Goal: Task Accomplishment & Management: Use online tool/utility

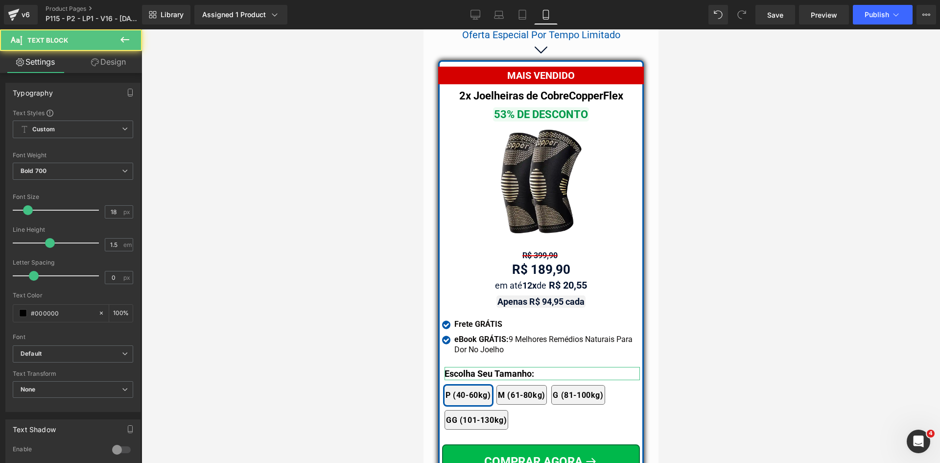
click at [105, 70] on div "Settings Design Typography Text Styles Custom Custom Setup Global Style Custom …" at bounding box center [71, 270] width 142 height 438
click at [105, 65] on link "Design" at bounding box center [108, 62] width 71 height 22
click at [0, 0] on div "Spacing" at bounding box center [0, 0] width 0 height 0
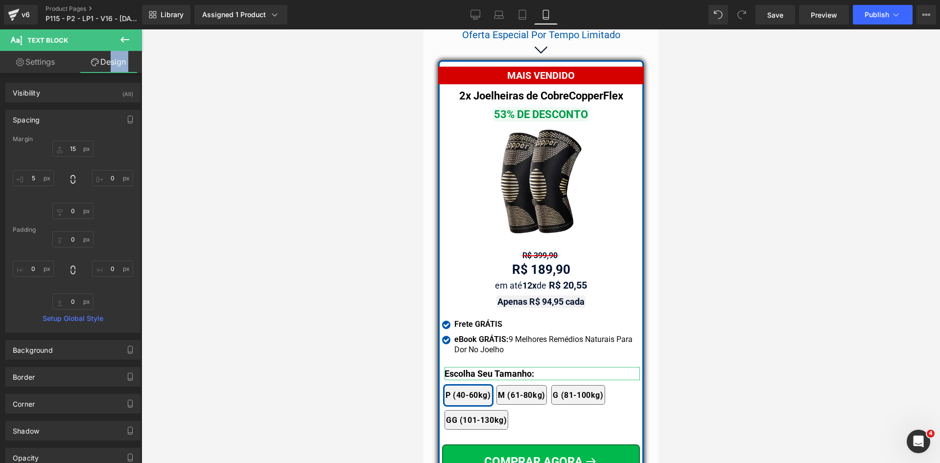
type input "15"
type input "0"
type input "5"
type input "0"
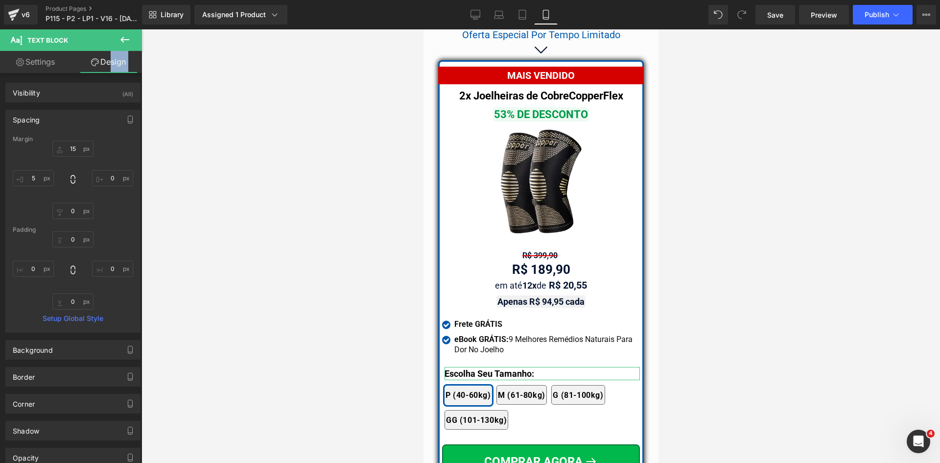
type input "0"
click at [68, 151] on input "15" at bounding box center [72, 149] width 41 height 16
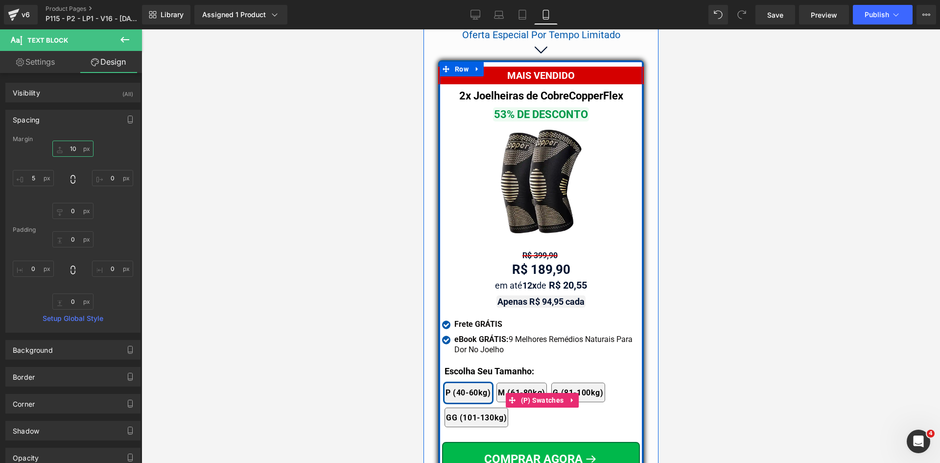
type input "10"
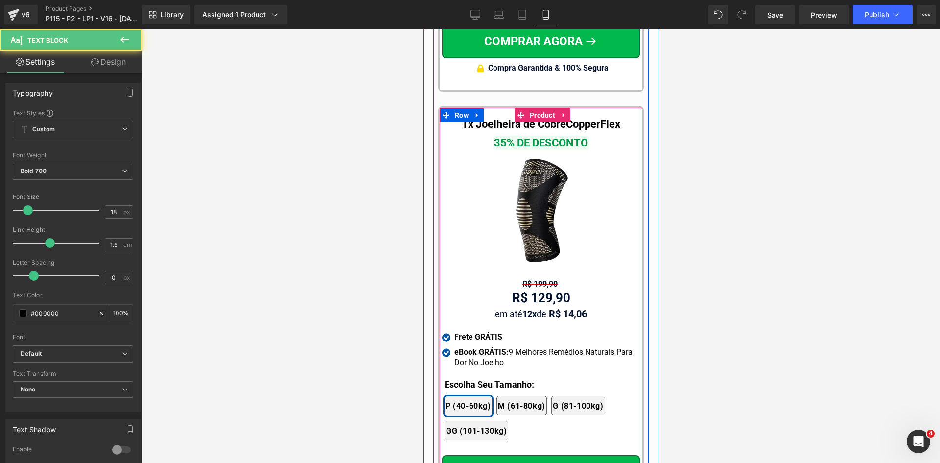
scroll to position [9958, 0]
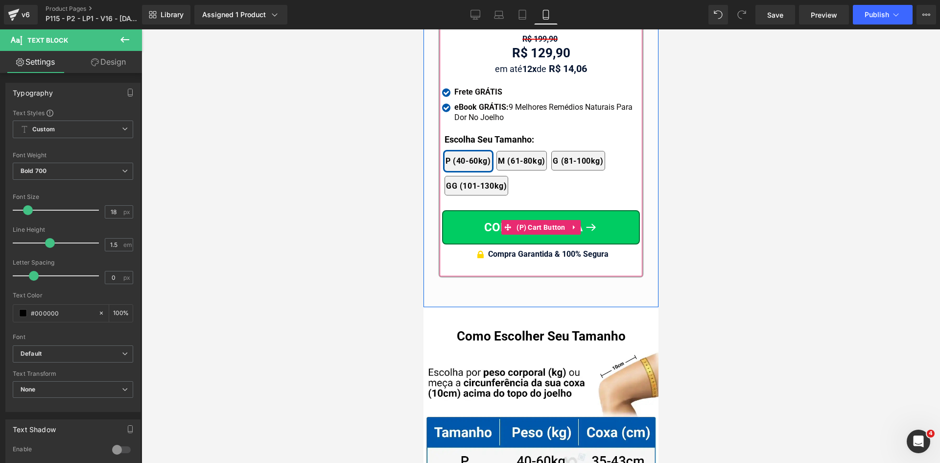
click at [540, 210] on button "COMPRAR AGORA" at bounding box center [541, 227] width 198 height 34
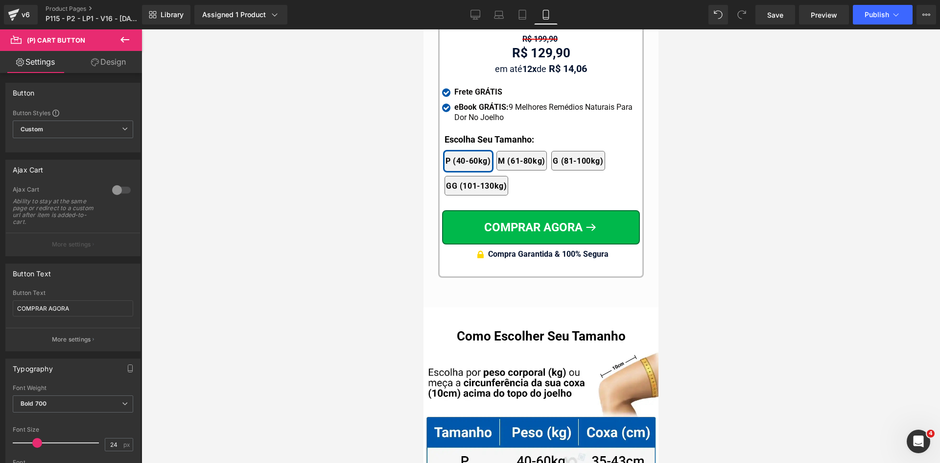
click at [117, 60] on link "Design" at bounding box center [108, 62] width 71 height 22
click at [0, 0] on div "Spacing" at bounding box center [0, 0] width 0 height 0
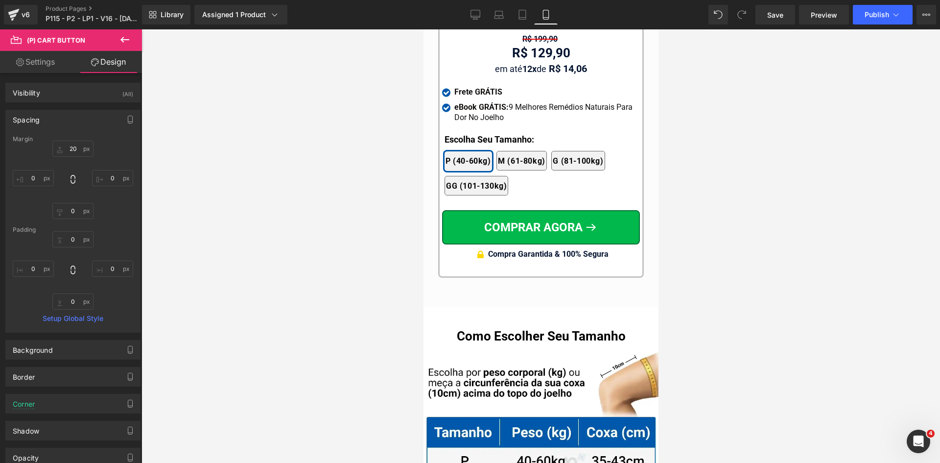
type input "20"
type input "0"
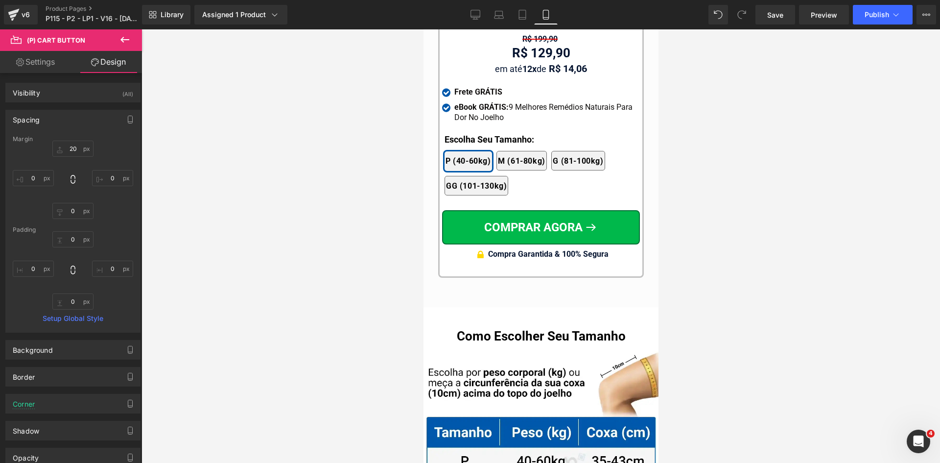
type input "0"
click at [67, 150] on input "20" at bounding box center [72, 149] width 41 height 16
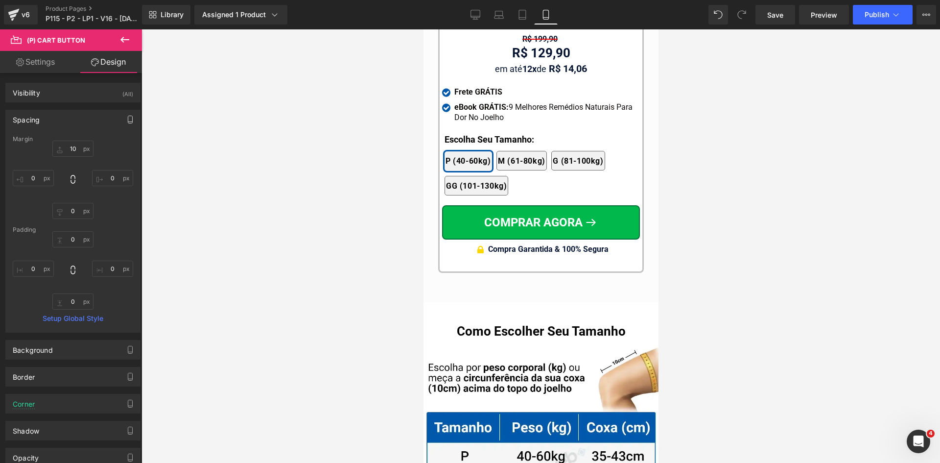
click at [126, 117] on icon "button" at bounding box center [130, 120] width 8 height 8
click at [84, 139] on button "Tablet" at bounding box center [84, 140] width 28 height 17
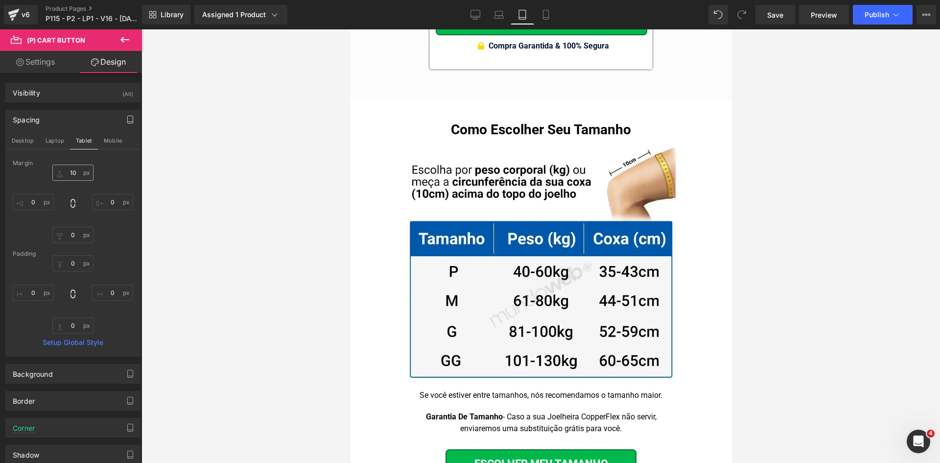
type input "20"
type input "0"
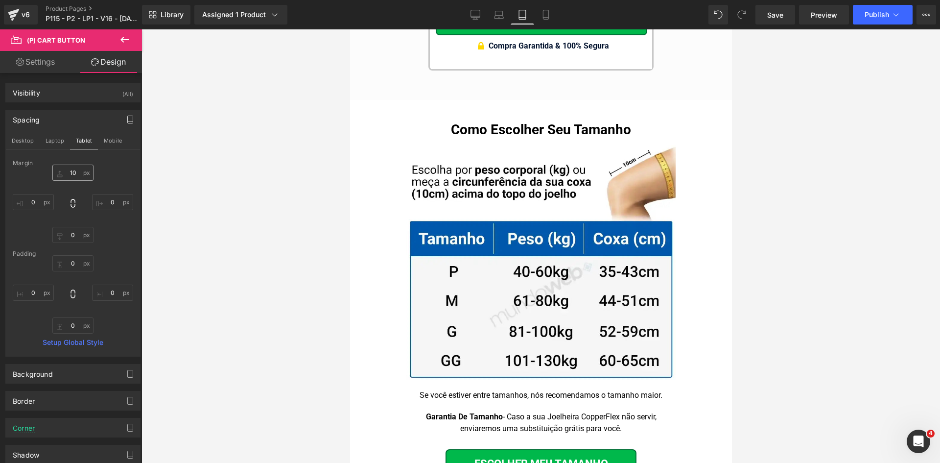
type input "0"
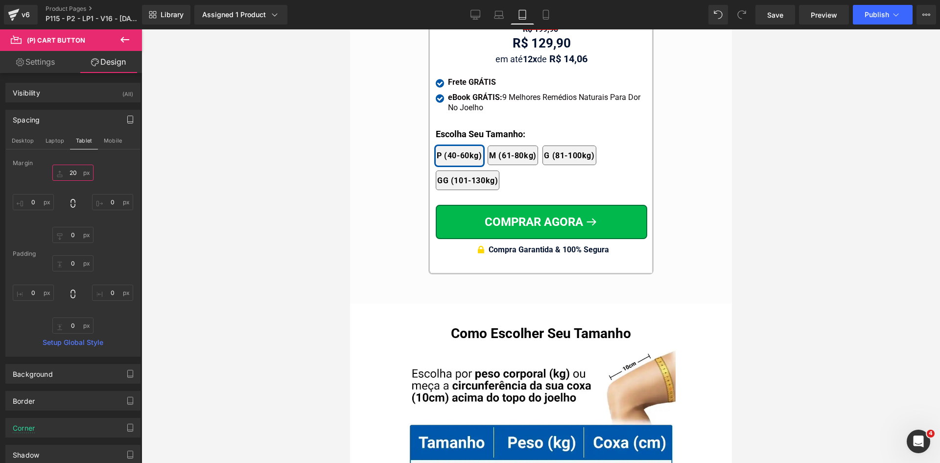
click at [75, 172] on input "20" at bounding box center [72, 173] width 41 height 16
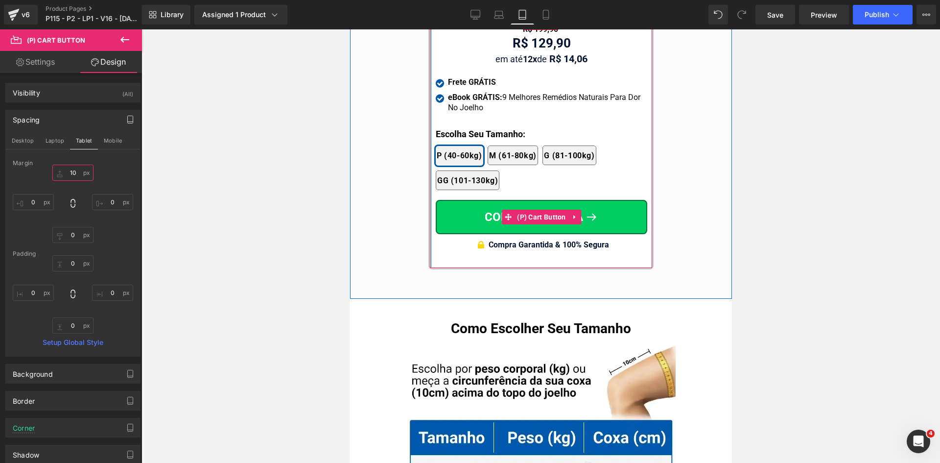
type input "10"
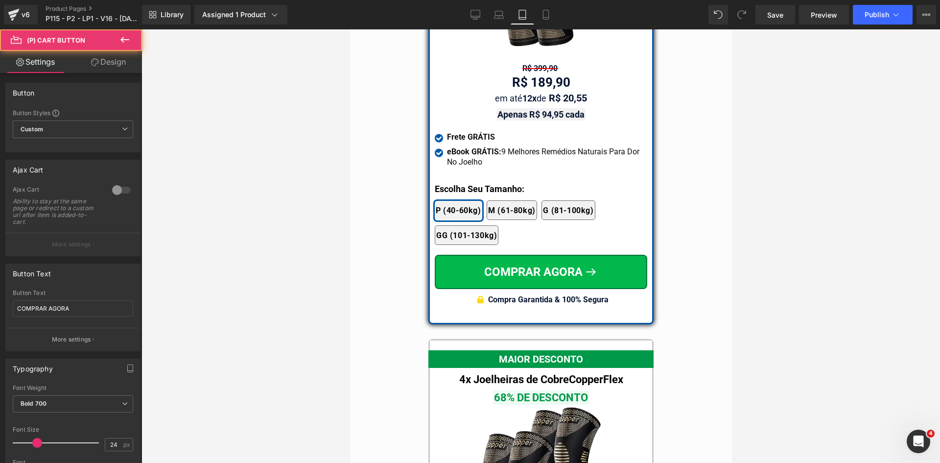
scroll to position [8726, 0]
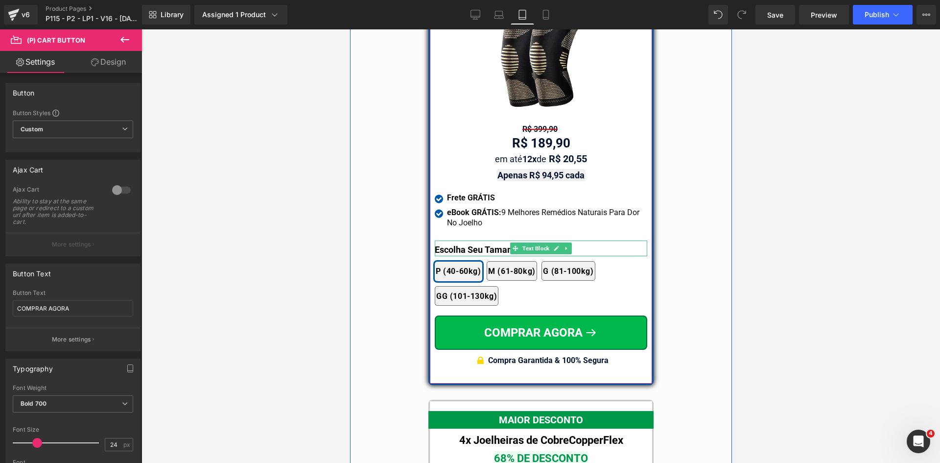
click at [461, 243] on p "Escolha Seu Tamanho:" at bounding box center [540, 249] width 213 height 13
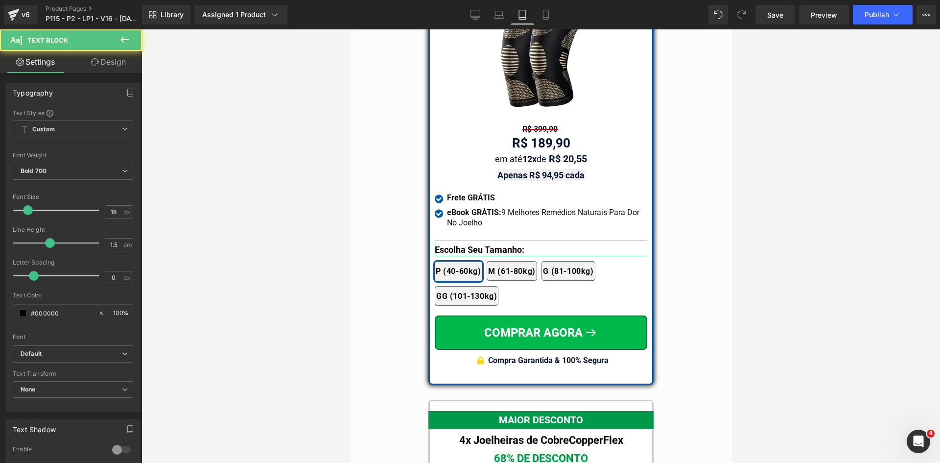
click at [116, 57] on link "Design" at bounding box center [108, 62] width 71 height 22
click at [0, 0] on div "Spacing" at bounding box center [0, 0] width 0 height 0
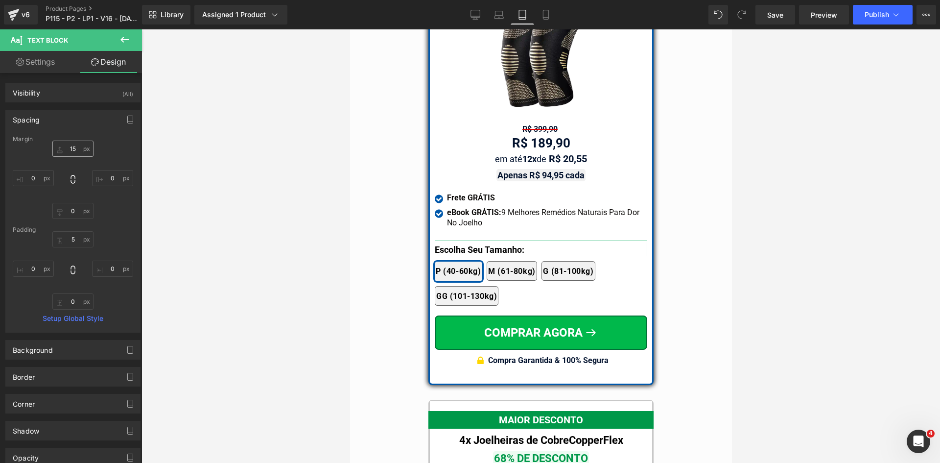
type input "15"
type input "0"
type input "5"
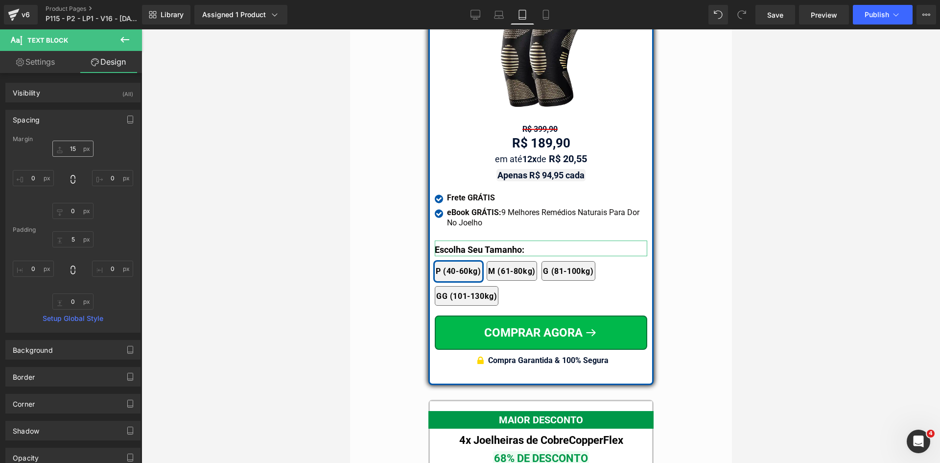
type input "0"
click at [75, 150] on input "15" at bounding box center [72, 149] width 41 height 16
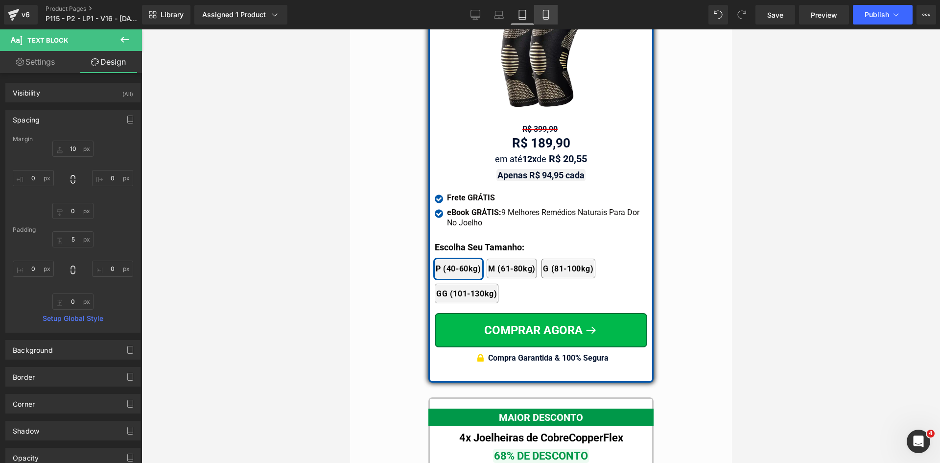
click at [546, 18] on icon at bounding box center [545, 18] width 5 height 0
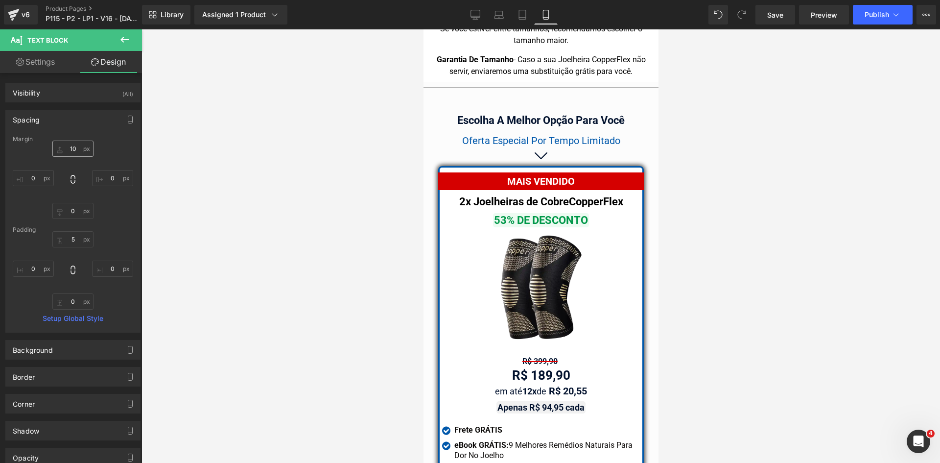
type input "10"
type input "0"
type input "5"
type input "0"
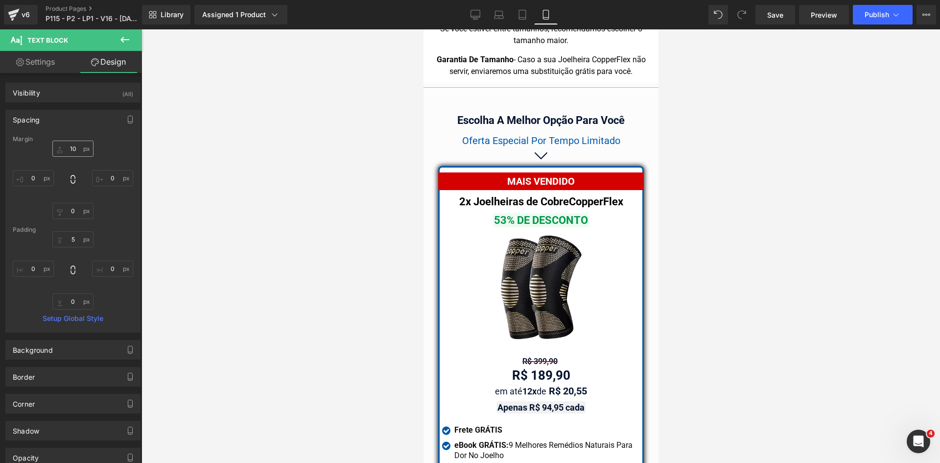
type input "0"
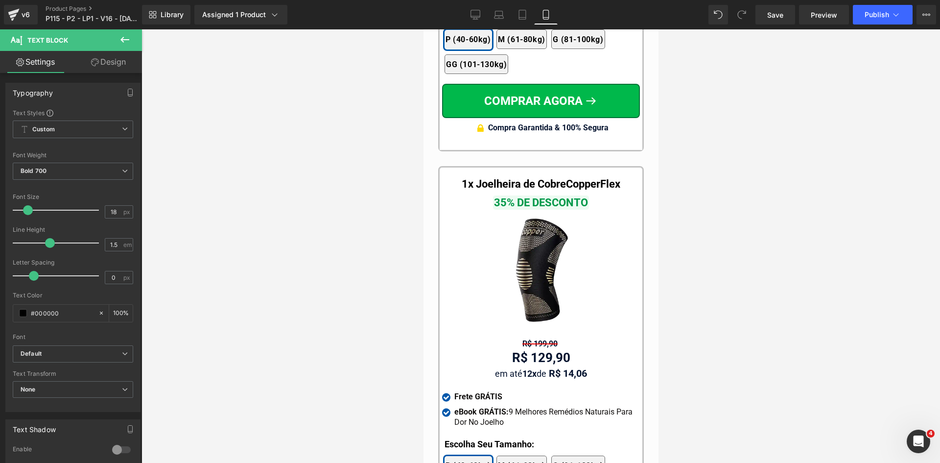
scroll to position [9791, 0]
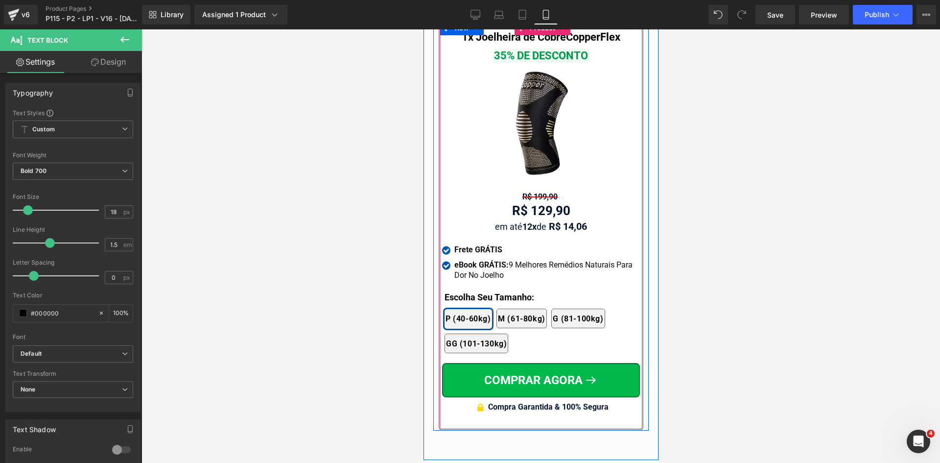
click at [423, 29] on div at bounding box center [423, 29] width 0 height 0
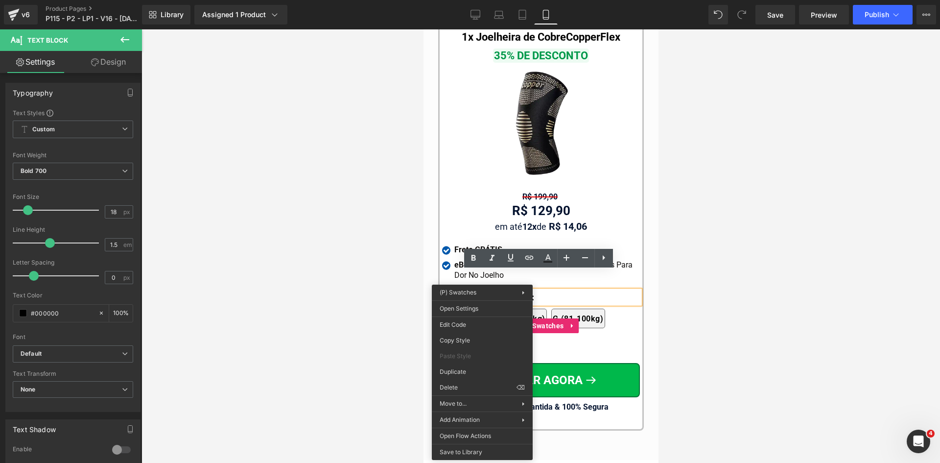
click at [707, 287] on div at bounding box center [541, 245] width 799 height 433
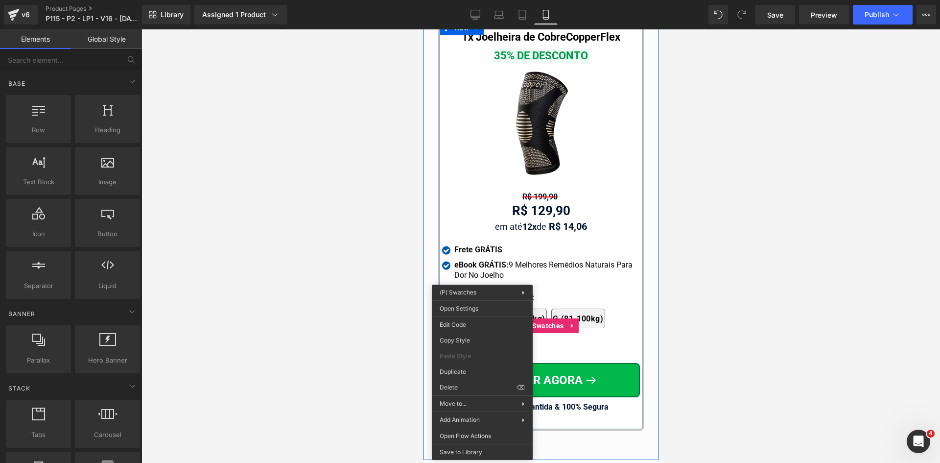
click at [544, 224] on div "1x Joelheira de Cobre CopperFlex Text Block 35% DE DESCONTO Text Block Image R$…" at bounding box center [541, 220] width 198 height 391
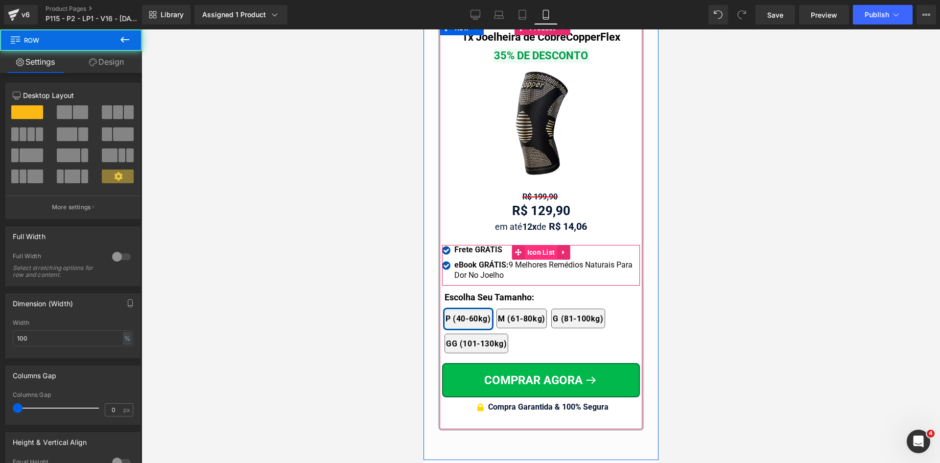
click at [532, 245] on span "Icon List" at bounding box center [541, 252] width 33 height 15
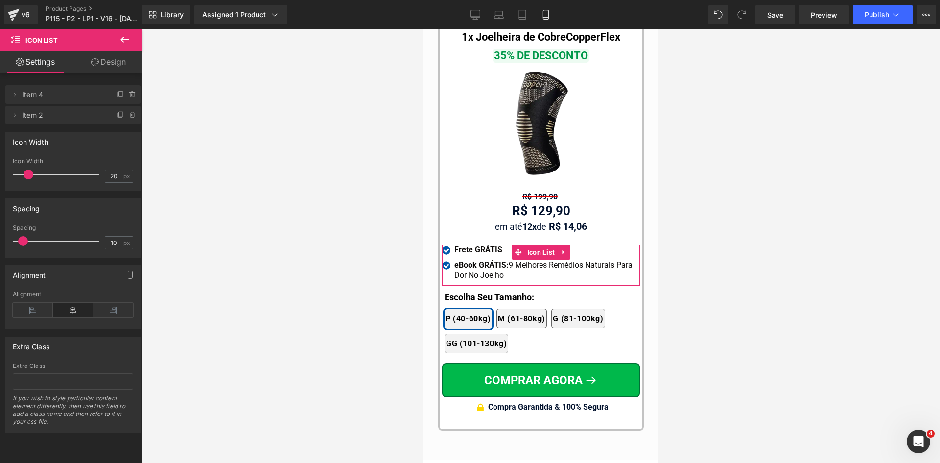
drag, startPoint x: 103, startPoint y: 64, endPoint x: 27, endPoint y: 120, distance: 94.1
click at [101, 64] on link "Design" at bounding box center [108, 62] width 71 height 22
click at [0, 0] on div "Spacing" at bounding box center [0, 0] width 0 height 0
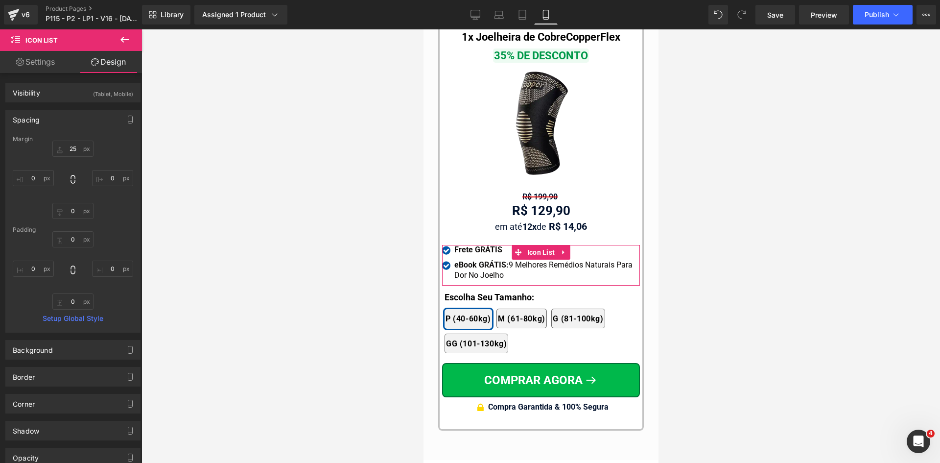
type input "25"
type input "0"
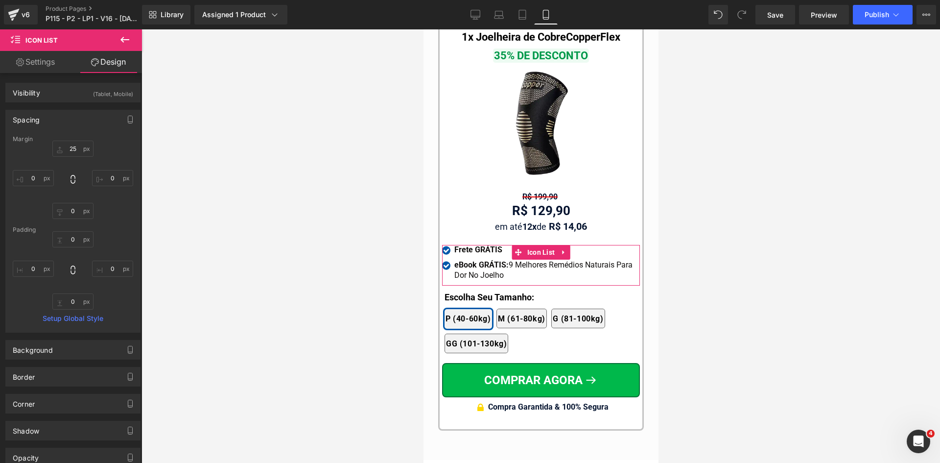
type input "0"
click at [70, 149] on input "25" at bounding box center [72, 149] width 41 height 16
type input "20"
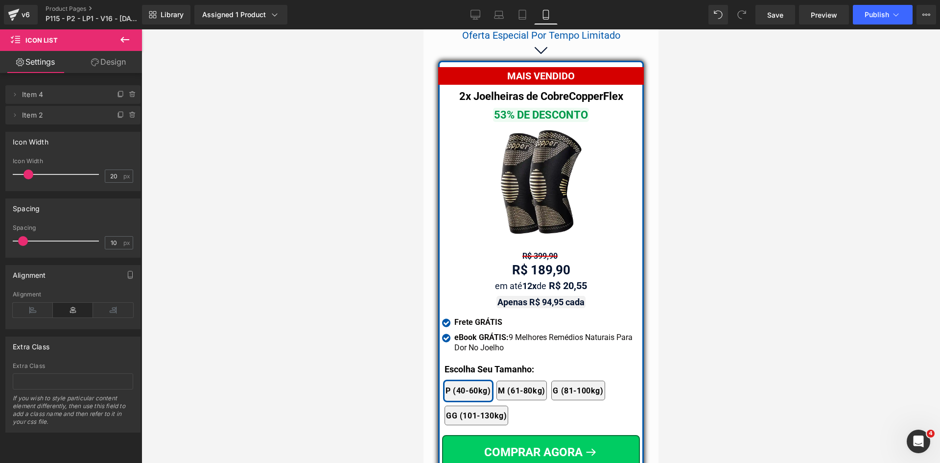
scroll to position [8762, 0]
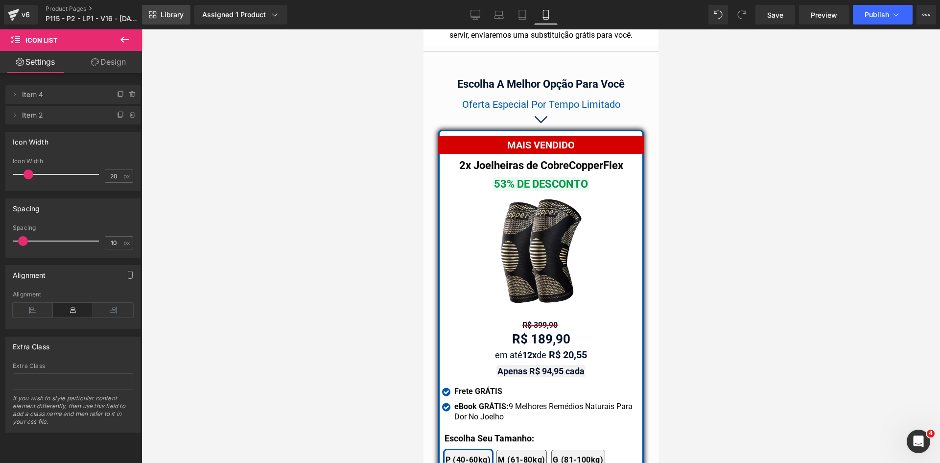
click at [175, 17] on span "Library" at bounding box center [172, 14] width 23 height 9
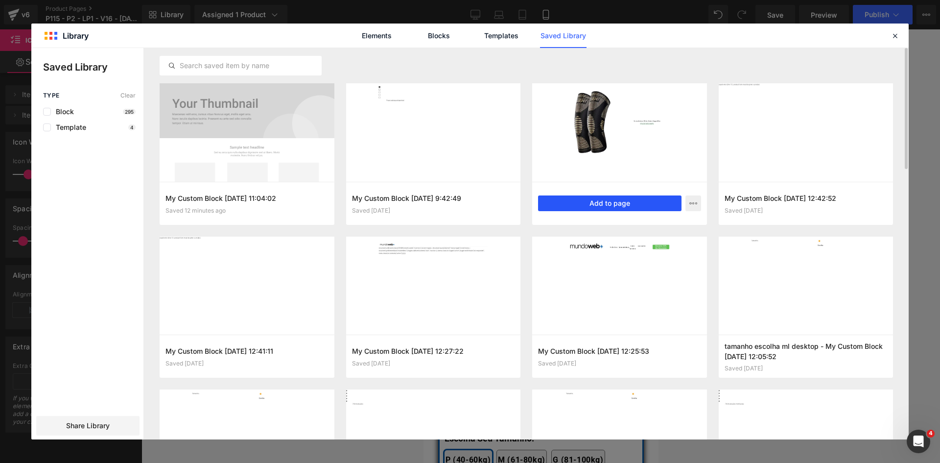
click at [615, 201] on button "Add to page" at bounding box center [610, 203] width 144 height 16
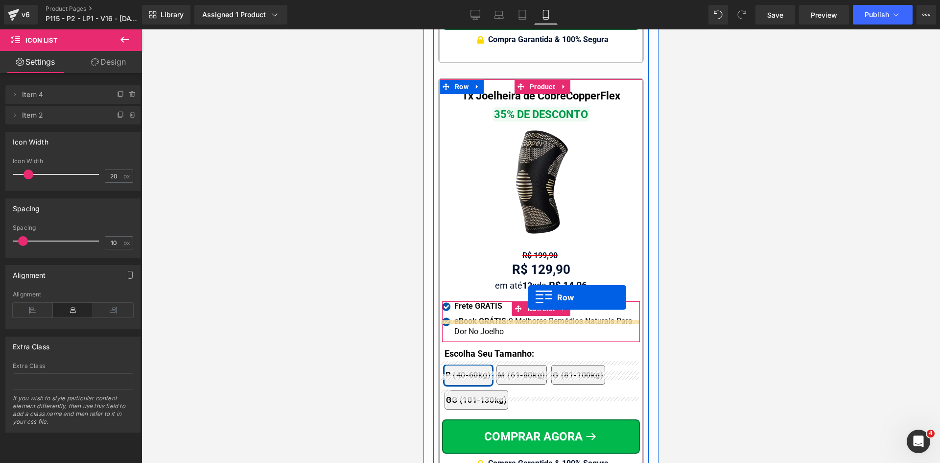
scroll to position [9597, 0]
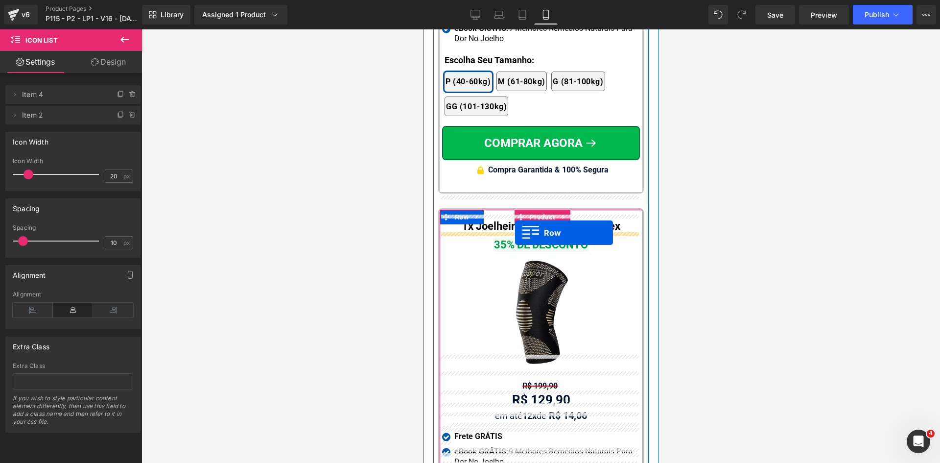
drag, startPoint x: 471, startPoint y: 222, endPoint x: 515, endPoint y: 232, distance: 45.3
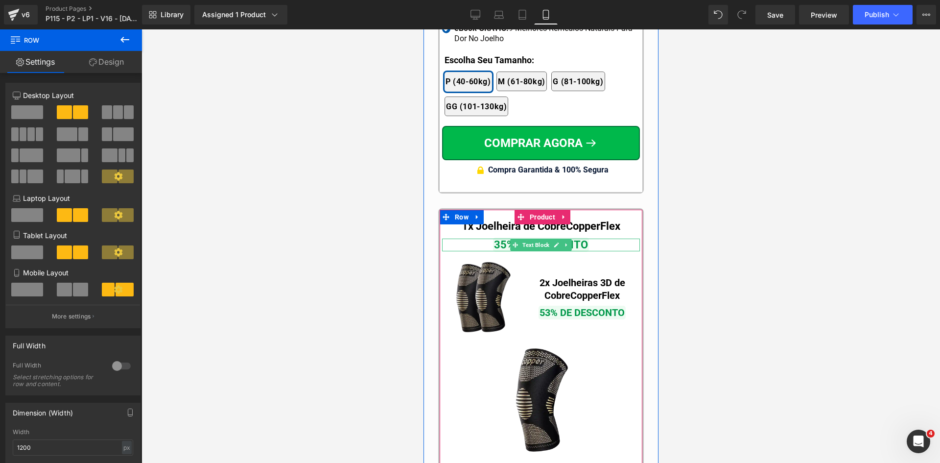
click at [505, 238] on span "35% DE DESCONTO" at bounding box center [541, 245] width 96 height 14
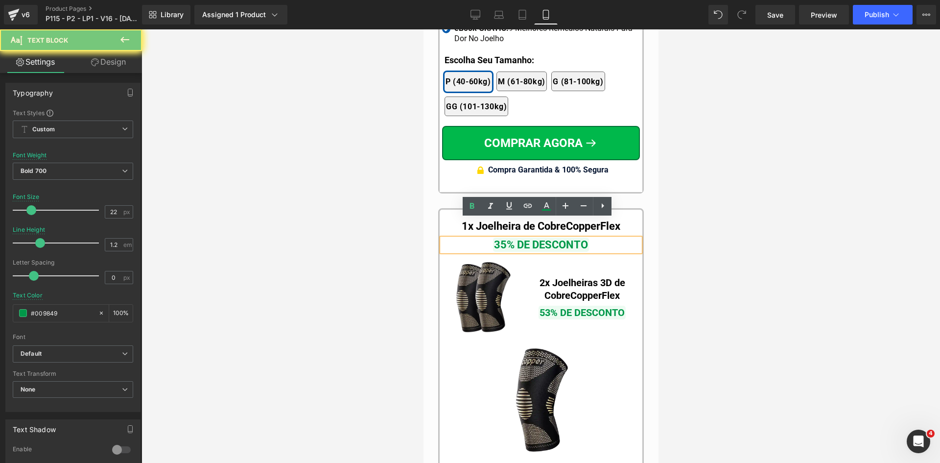
click at [505, 238] on span "35% DE DESCONTO" at bounding box center [541, 245] width 96 height 14
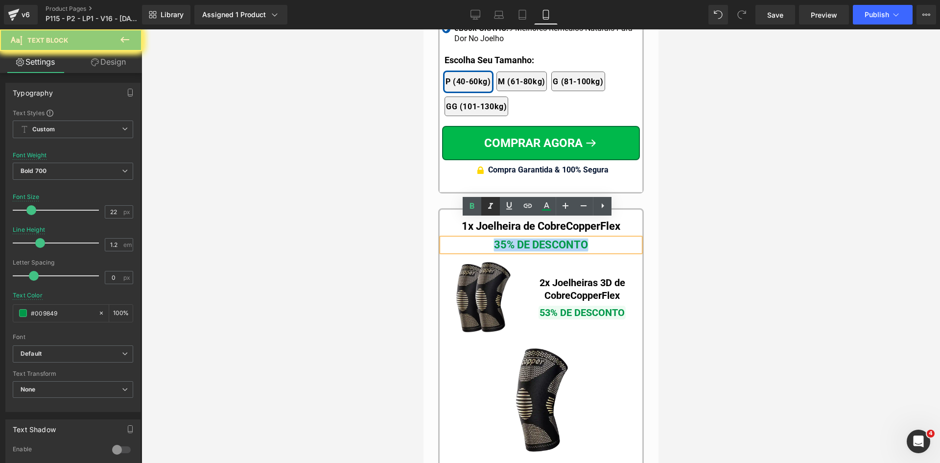
copy span "35% DE DESCONTO"
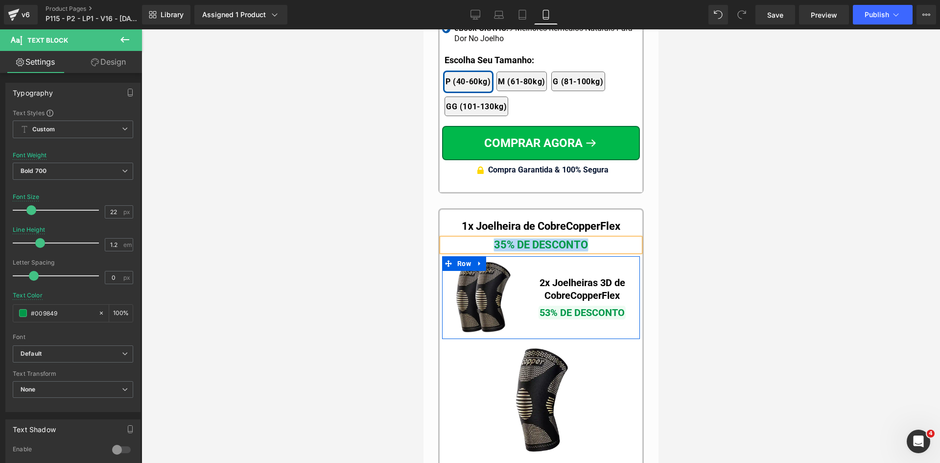
click at [543, 306] on span "53% DE DESCONTO" at bounding box center [581, 313] width 87 height 14
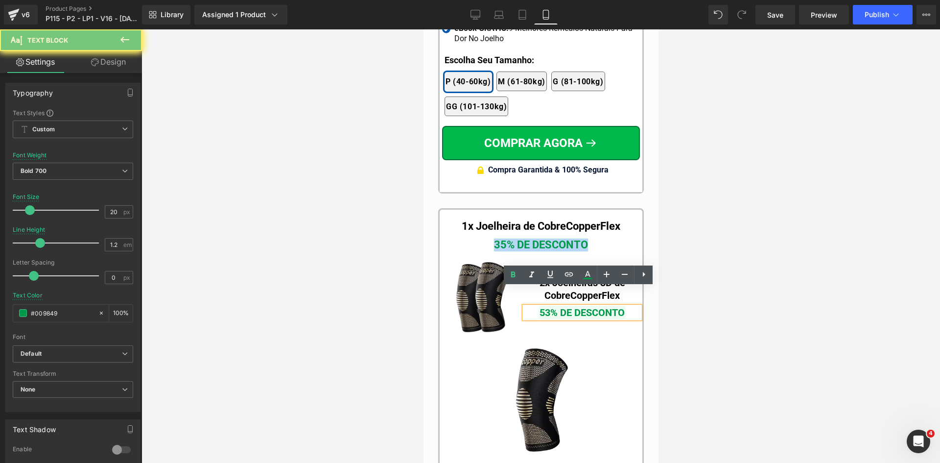
click at [543, 306] on span "53% DE DESCONTO" at bounding box center [581, 313] width 87 height 14
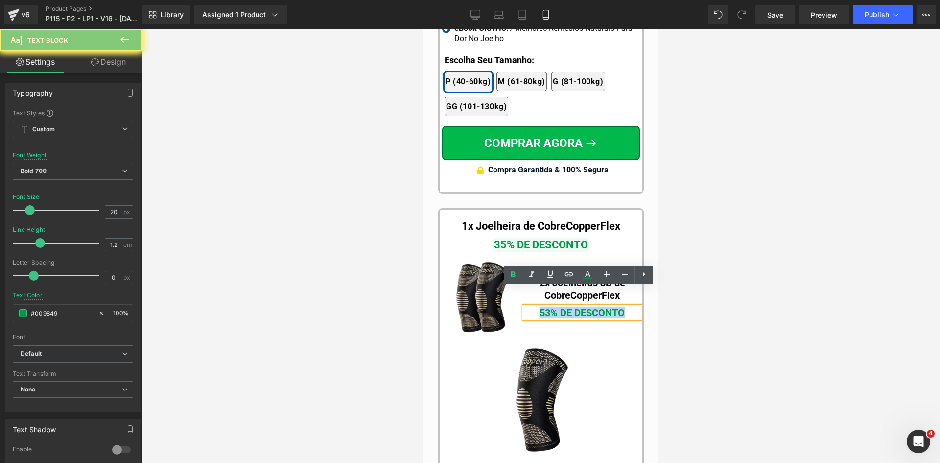
paste div
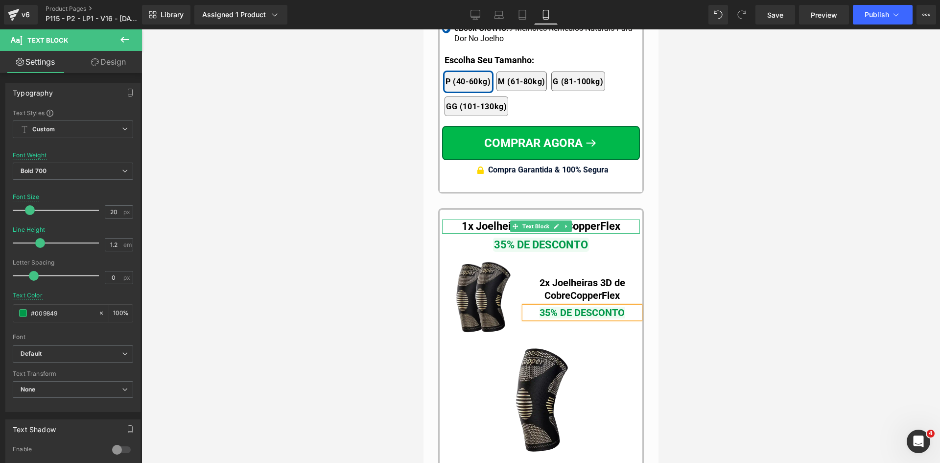
click at [496, 220] on b "1x Joelheira de Cobre" at bounding box center [513, 226] width 104 height 12
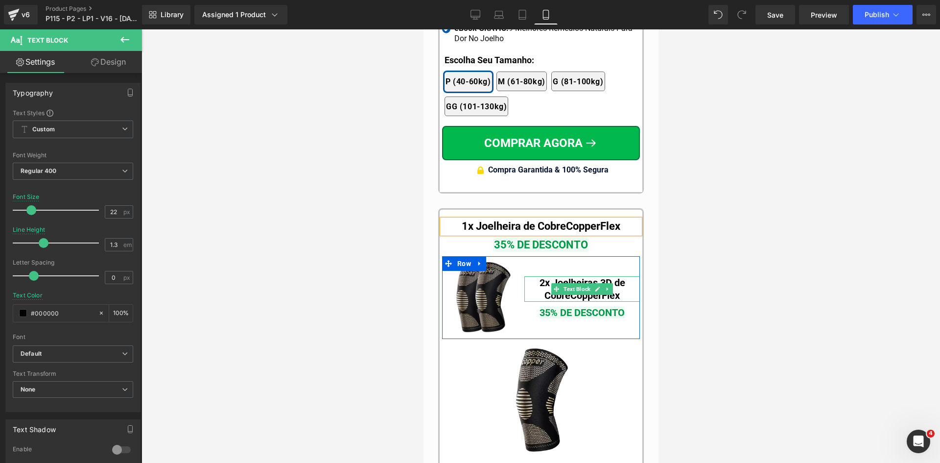
click at [544, 277] on b "2x Joelheiras 3D de Cobre" at bounding box center [582, 289] width 86 height 24
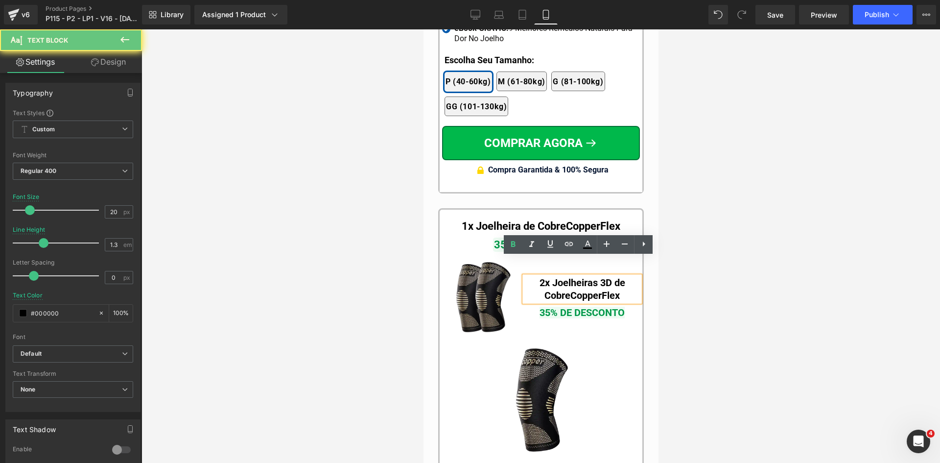
click at [544, 277] on b "2x Joelheiras 3D de Cobre" at bounding box center [582, 289] width 86 height 24
paste div
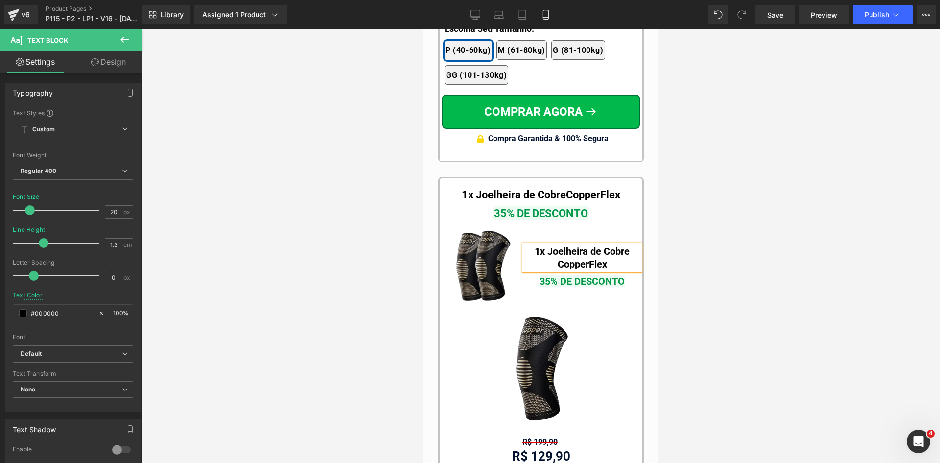
scroll to position [9646, 0]
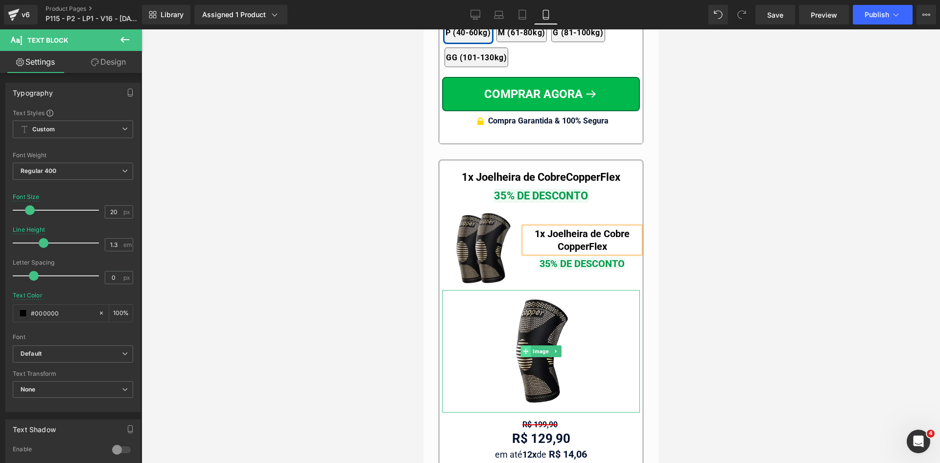
click at [527, 345] on span at bounding box center [526, 351] width 10 height 12
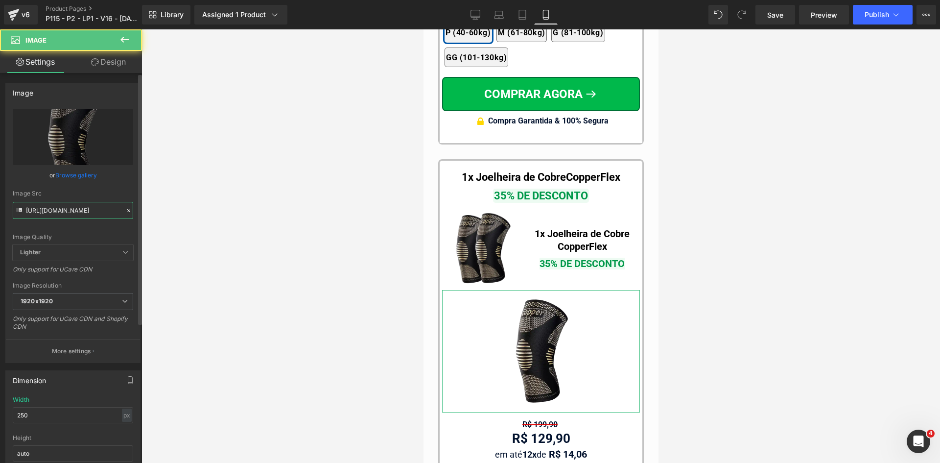
click at [77, 204] on input "https://cdn.shopify.com/s/files/1/0615/5249/2735/files/mundoweb-joelheira-ortop…" at bounding box center [73, 210] width 120 height 17
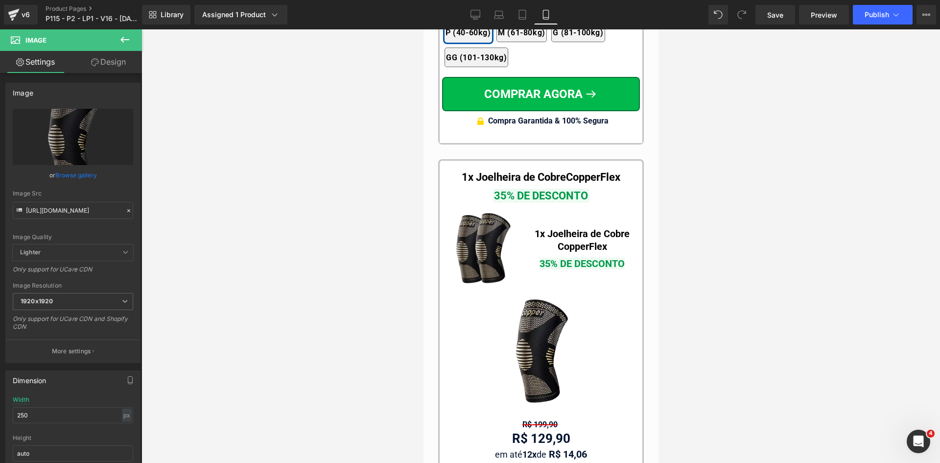
click at [477, 242] on span "Image" at bounding box center [483, 248] width 20 height 12
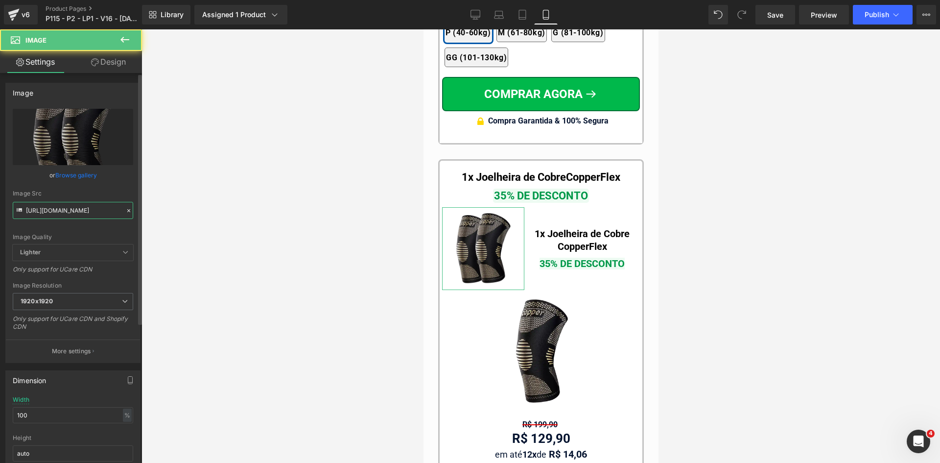
click at [77, 205] on input "https://cdn.shopify.com/s/files/1/0615/5249/2735/files/mundoweb-joelheira-ortop…" at bounding box center [73, 210] width 120 height 17
paste input "1"
type input "https://cdn.shopify.com/s/files/1/0615/5249/2735/files/mundoweb-joelheira-ortop…"
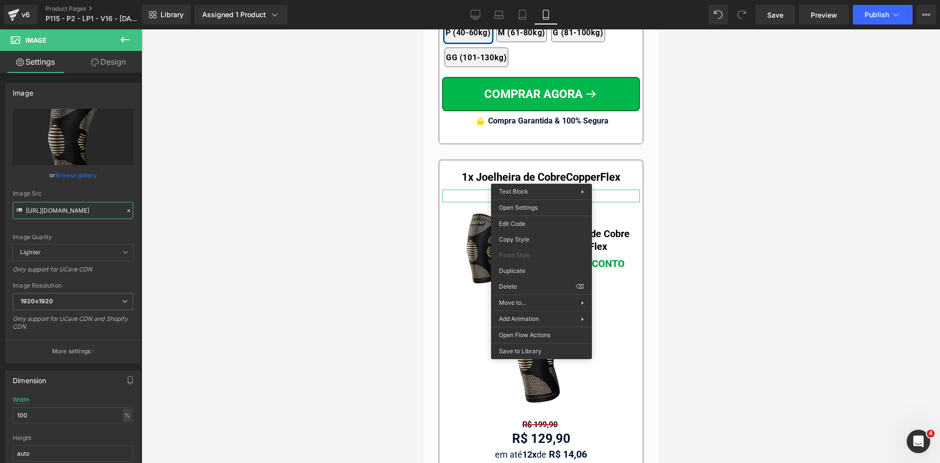
drag, startPoint x: 940, startPoint y: 310, endPoint x: 529, endPoint y: 187, distance: 428.5
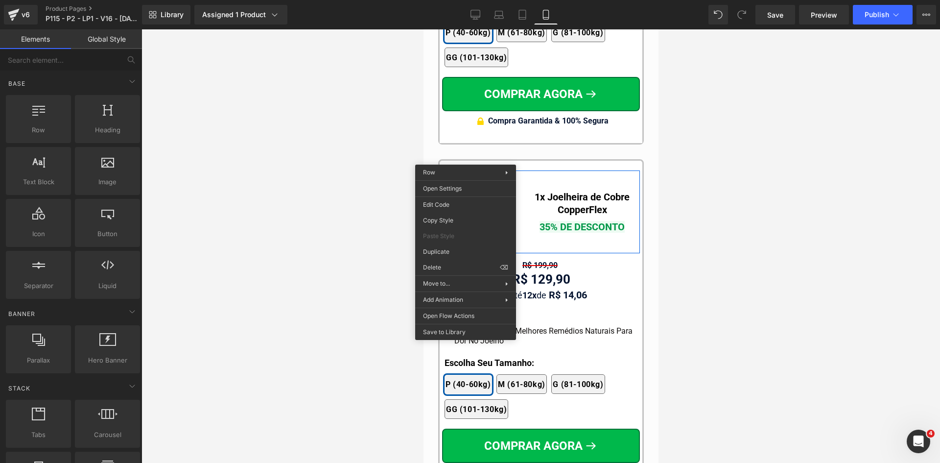
drag, startPoint x: 859, startPoint y: 281, endPoint x: 475, endPoint y: 198, distance: 392.8
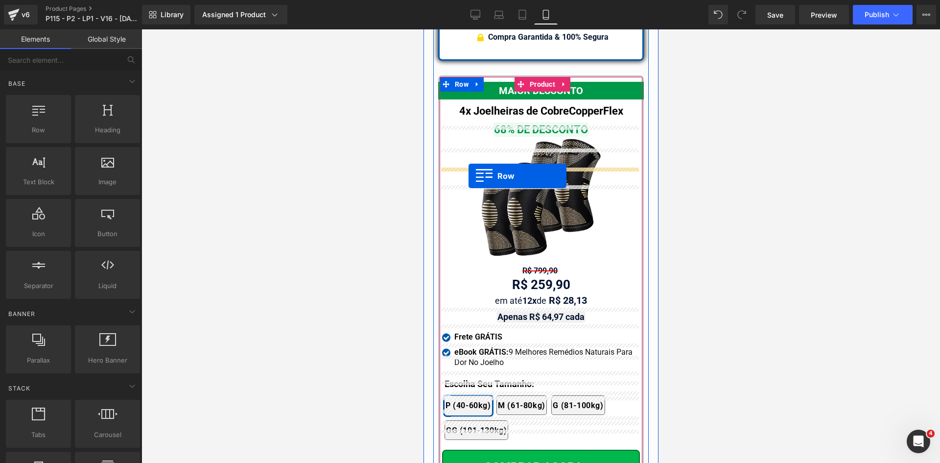
scroll to position [9205, 0]
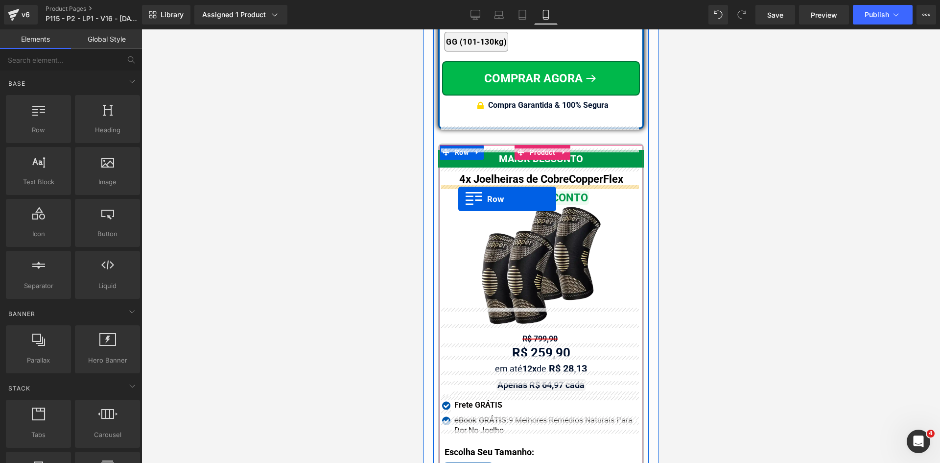
drag, startPoint x: 458, startPoint y: 159, endPoint x: 458, endPoint y: 199, distance: 40.2
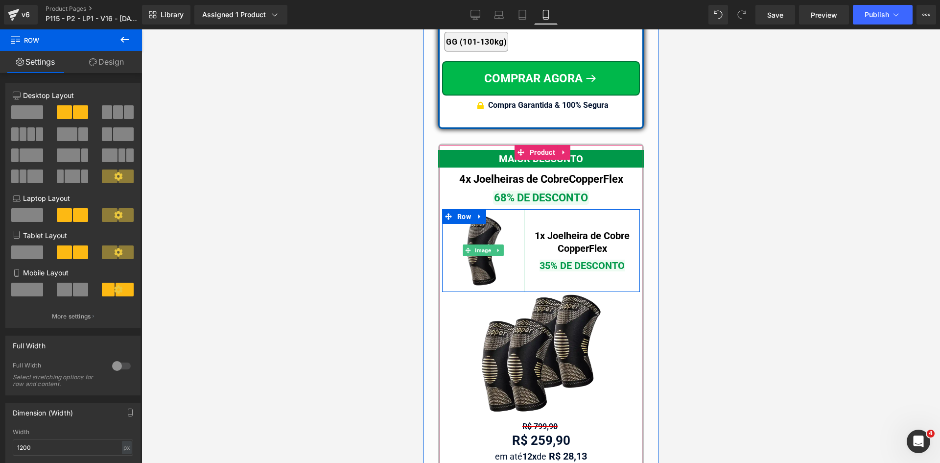
click at [530, 347] on span "Image" at bounding box center [540, 353] width 20 height 12
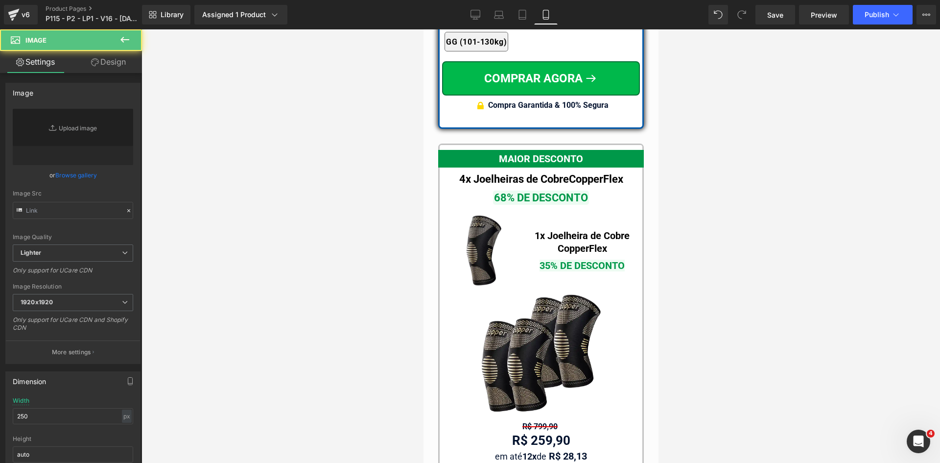
type input "https://cdn.shopify.com/s/files/1/0615/5249/2735/files/mundoweb-joelheira-ortop…"
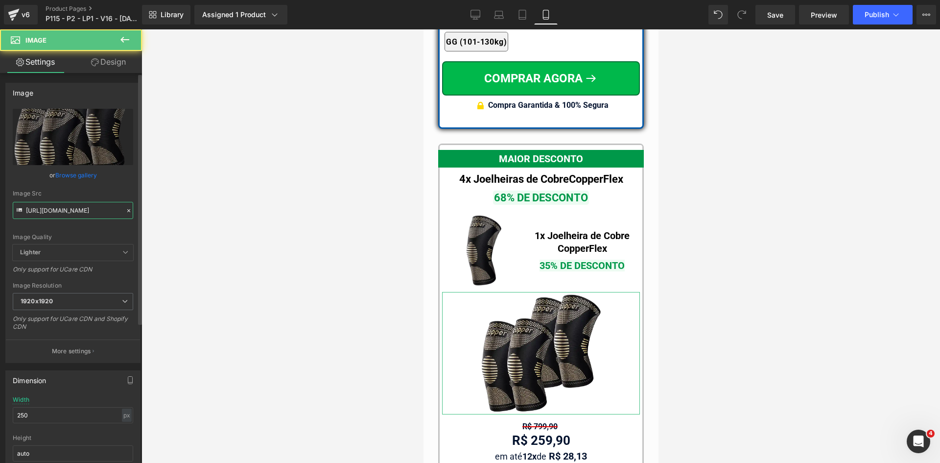
click at [86, 212] on input "https://cdn.shopify.com/s/files/1/0615/5249/2735/files/mundoweb-joelheira-ortop…" at bounding box center [73, 210] width 120 height 17
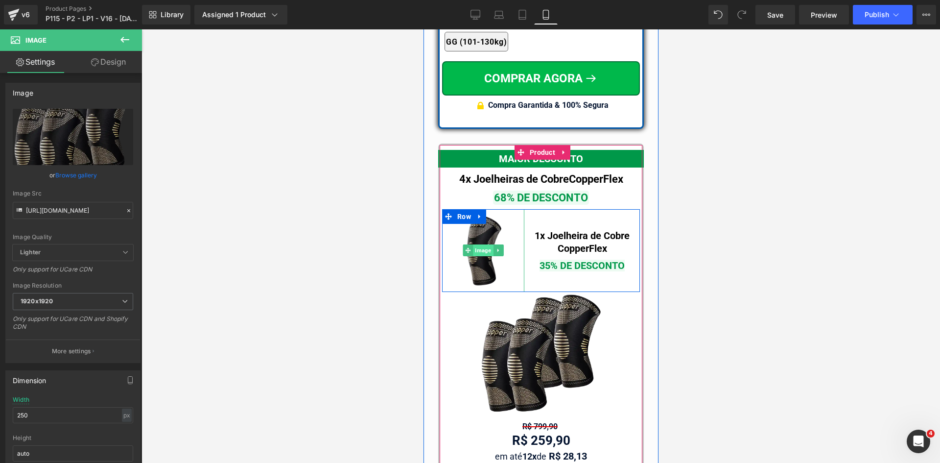
click at [473, 244] on span "Image" at bounding box center [483, 250] width 20 height 12
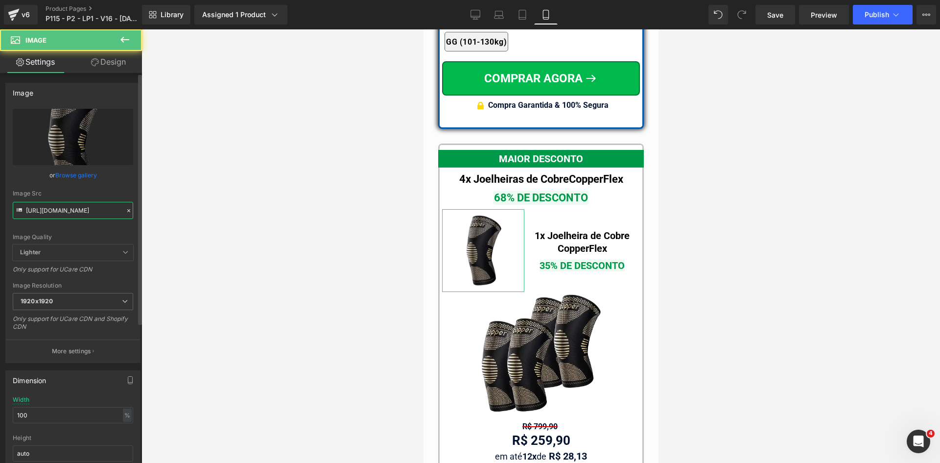
click at [86, 215] on input "https://cdn.shopify.com/s/files/1/0615/5249/2735/files/mundoweb-joelheira-ortop…" at bounding box center [73, 210] width 120 height 17
paste input "4"
type input "https://cdn.shopify.com/s/files/1/0615/5249/2735/files/mundoweb-joelheira-ortop…"
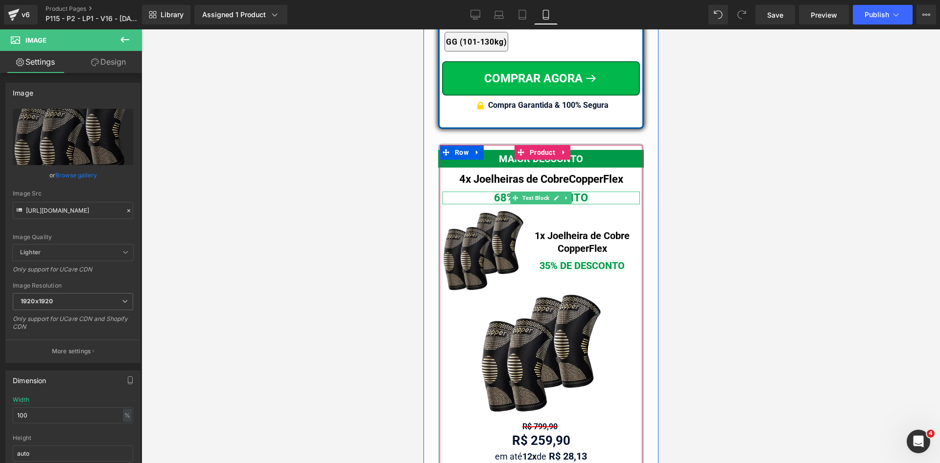
click at [500, 191] on span "68% DE DESCONTO" at bounding box center [541, 198] width 96 height 14
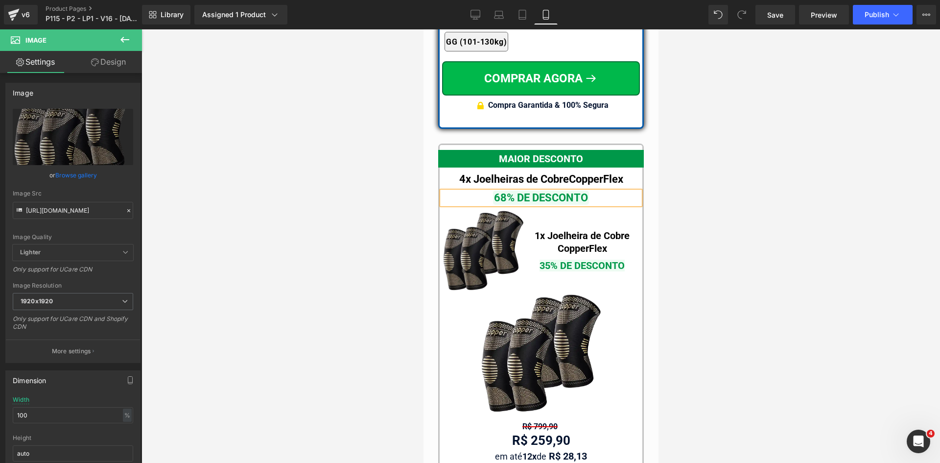
click at [500, 191] on span "68% DE DESCONTO" at bounding box center [541, 198] width 96 height 14
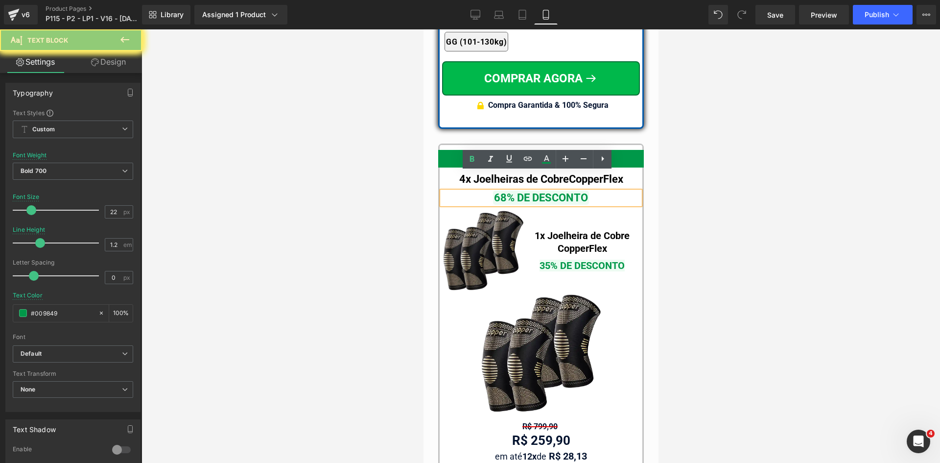
click at [500, 191] on span "68% DE DESCONTO" at bounding box center [541, 198] width 96 height 14
copy span "68% DE DESCONTO"
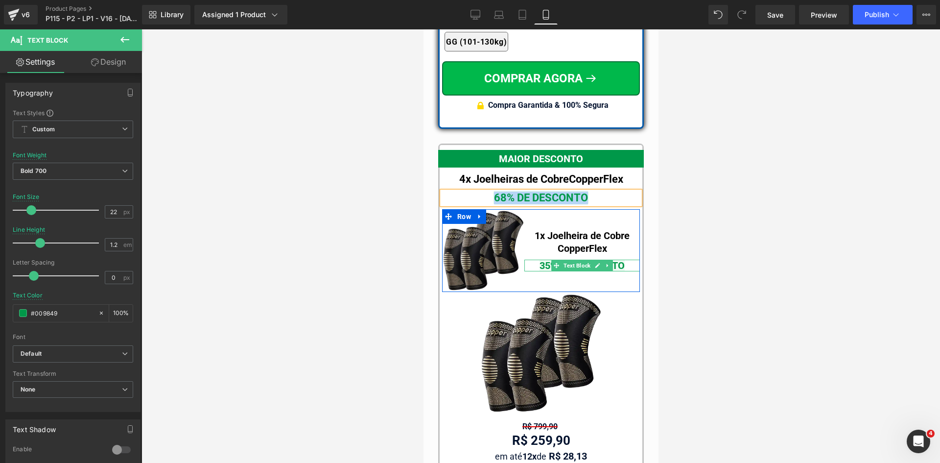
click at [541, 260] on span "35% DE DESCONTO" at bounding box center [581, 266] width 85 height 12
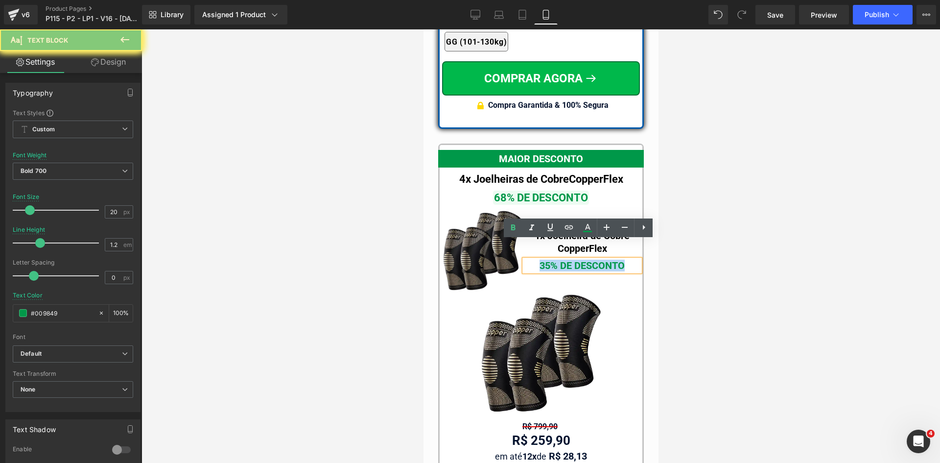
paste div
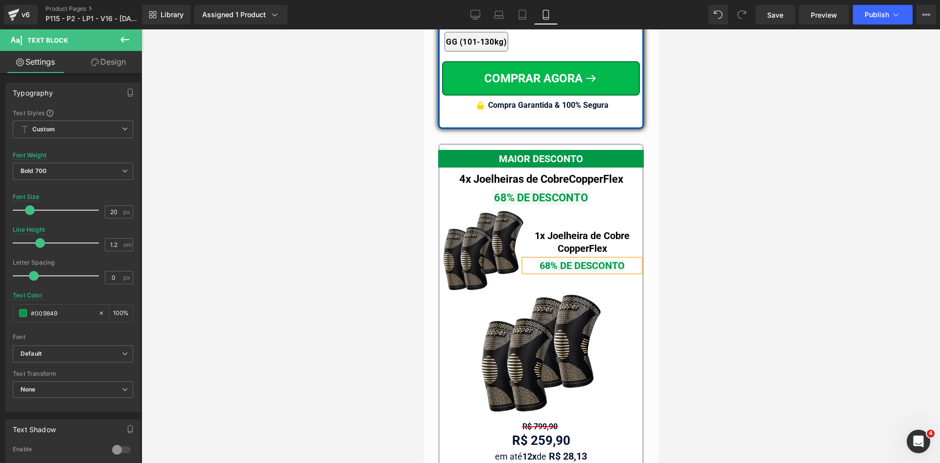
drag, startPoint x: 497, startPoint y: 156, endPoint x: 497, endPoint y: 162, distance: 6.4
click at [423, 29] on div at bounding box center [423, 29] width 0 height 0
click at [496, 173] on b "4x Joelheiras de Cobre" at bounding box center [514, 179] width 110 height 12
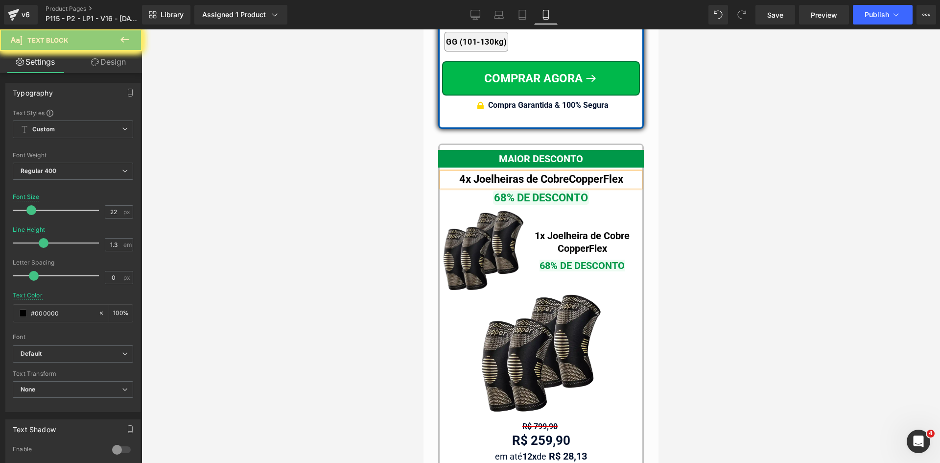
click at [498, 173] on b "4x Joelheiras de Cobre" at bounding box center [514, 179] width 110 height 12
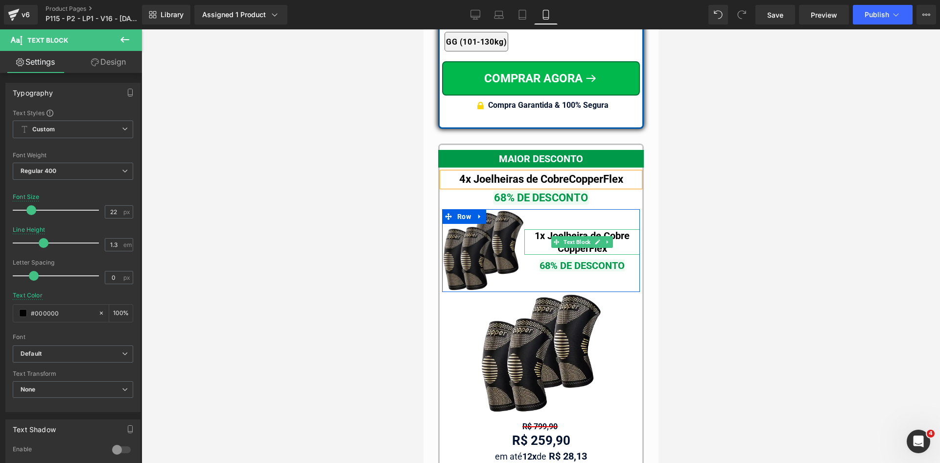
click at [539, 230] on b "1x Joelheira de Cobre CopperFlex" at bounding box center [581, 242] width 95 height 24
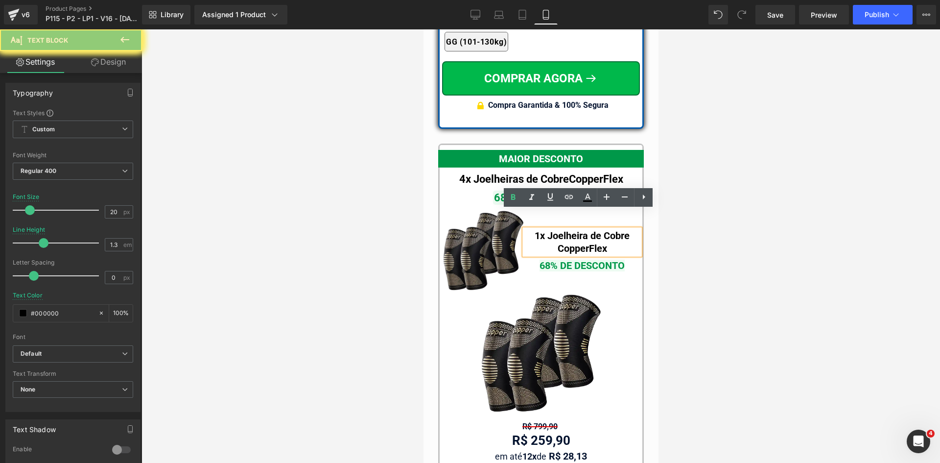
click at [539, 230] on b "1x Joelheira de Cobre CopperFlex" at bounding box center [581, 242] width 95 height 24
paste div
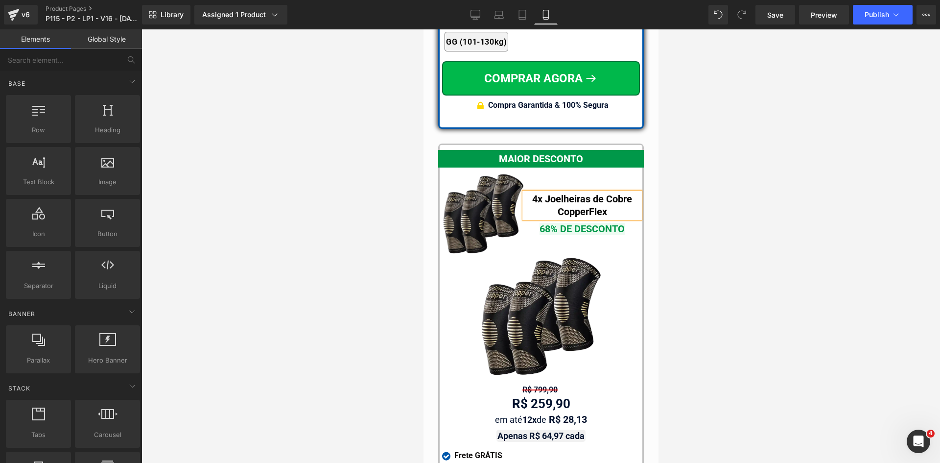
click at [567, 193] on b "4x Joelheiras de Cobre CopperFlex" at bounding box center [582, 205] width 100 height 24
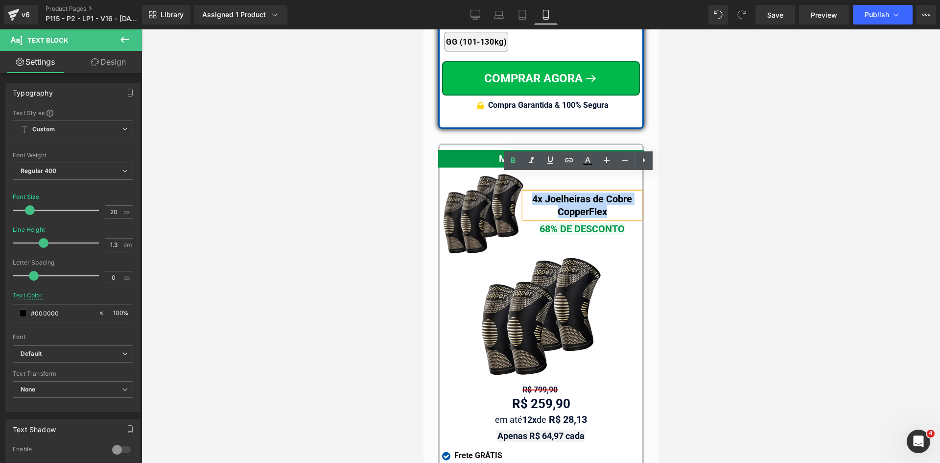
click at [569, 223] on span "Text Block" at bounding box center [576, 229] width 31 height 12
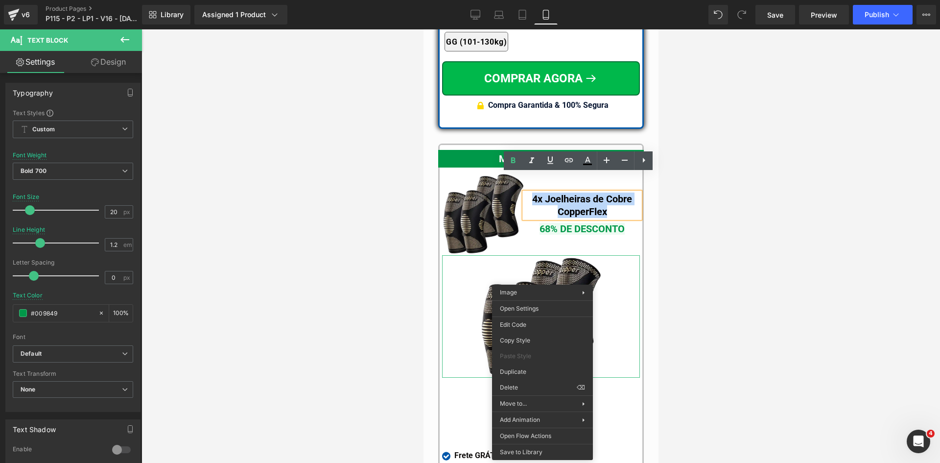
drag, startPoint x: 939, startPoint y: 418, endPoint x: 525, endPoint y: 297, distance: 432.1
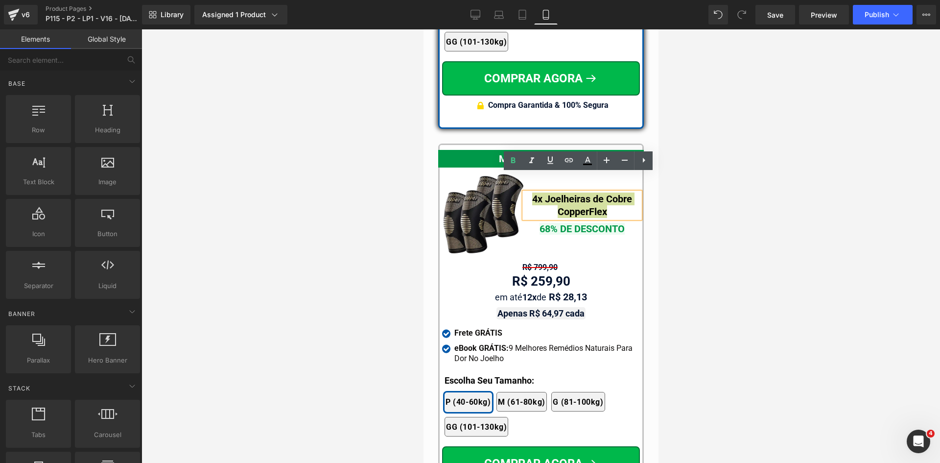
drag, startPoint x: 828, startPoint y: 263, endPoint x: 818, endPoint y: 262, distance: 10.4
click at [825, 263] on div at bounding box center [541, 245] width 799 height 433
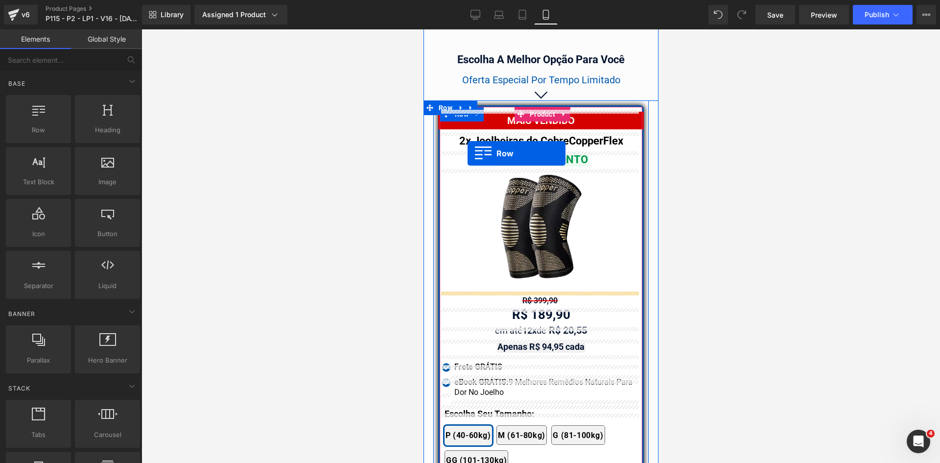
scroll to position [8764, 0]
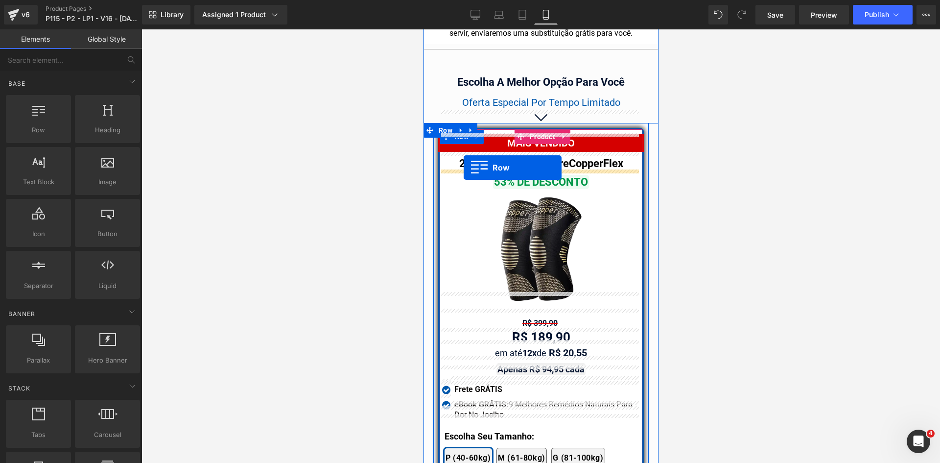
drag, startPoint x: 467, startPoint y: 152, endPoint x: 463, endPoint y: 168, distance: 15.6
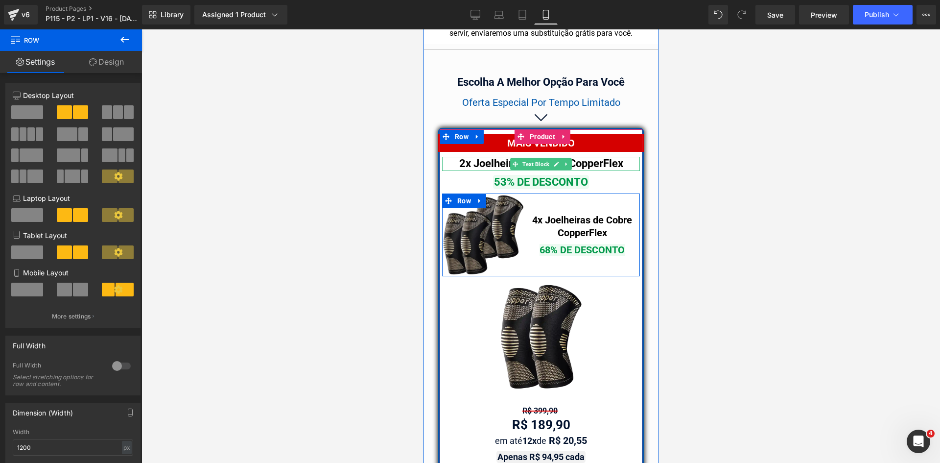
click at [475, 157] on b "2x Joelheiras de Cobre" at bounding box center [514, 163] width 110 height 12
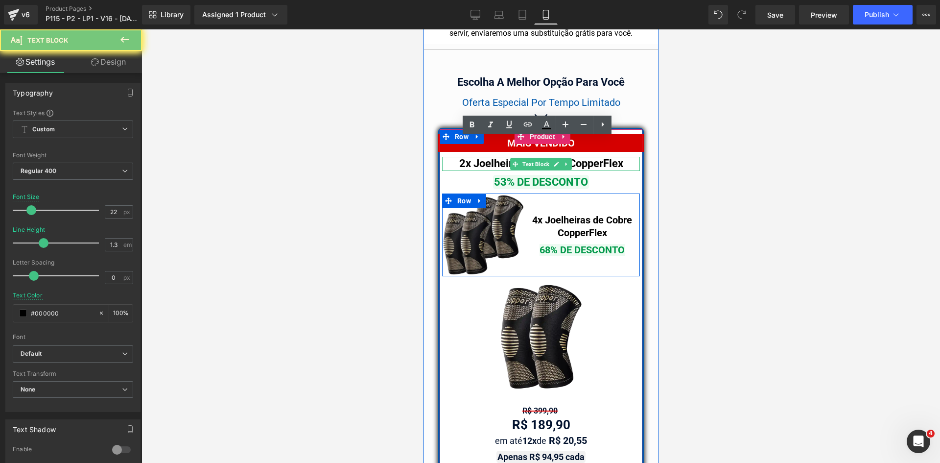
click at [475, 157] on b "2x Joelheiras de Cobre" at bounding box center [514, 163] width 110 height 12
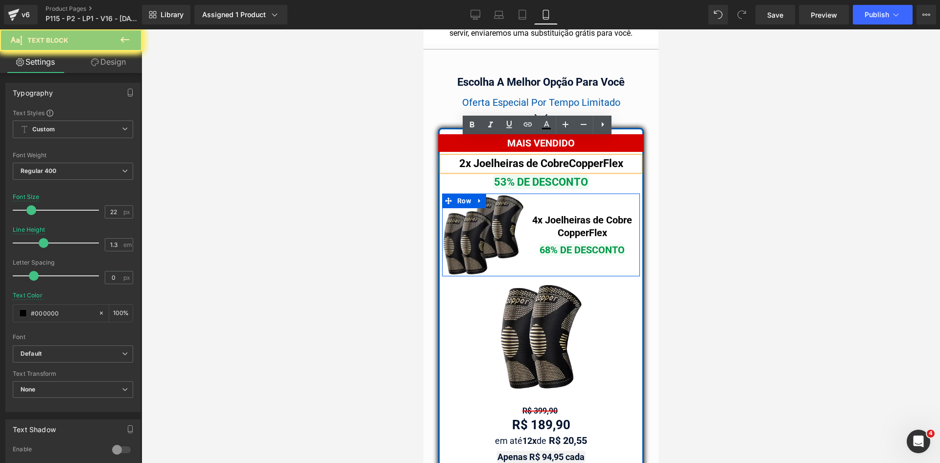
click at [475, 157] on b "2x Joelheiras de Cobre" at bounding box center [514, 163] width 110 height 12
copy div "2x Joelheiras de Cobre CopperFlex"
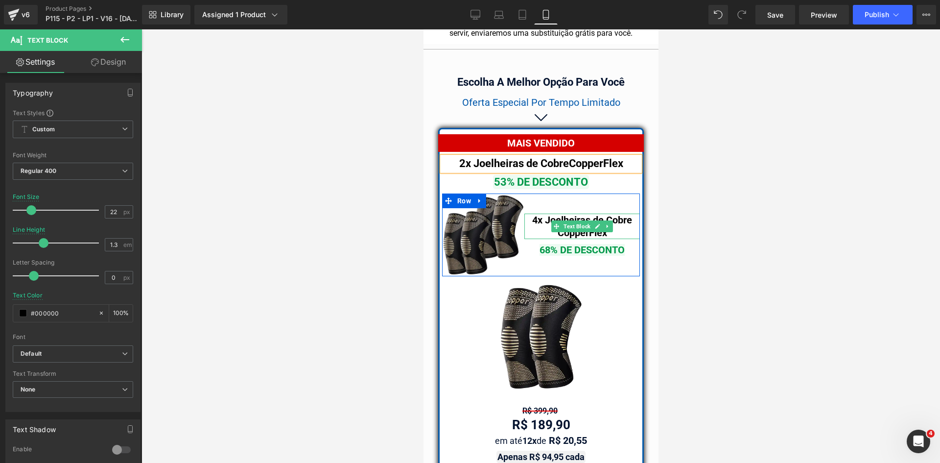
click at [539, 214] on div at bounding box center [582, 215] width 116 height 2
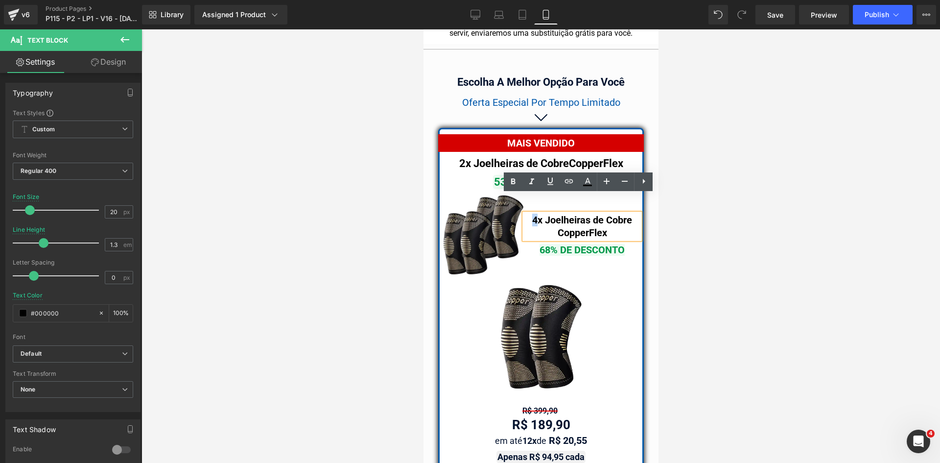
click at [532, 214] on b "4x Joelheiras de Cobre CopperFlex" at bounding box center [582, 226] width 100 height 24
click at [423, 29] on div at bounding box center [423, 29] width 0 height 0
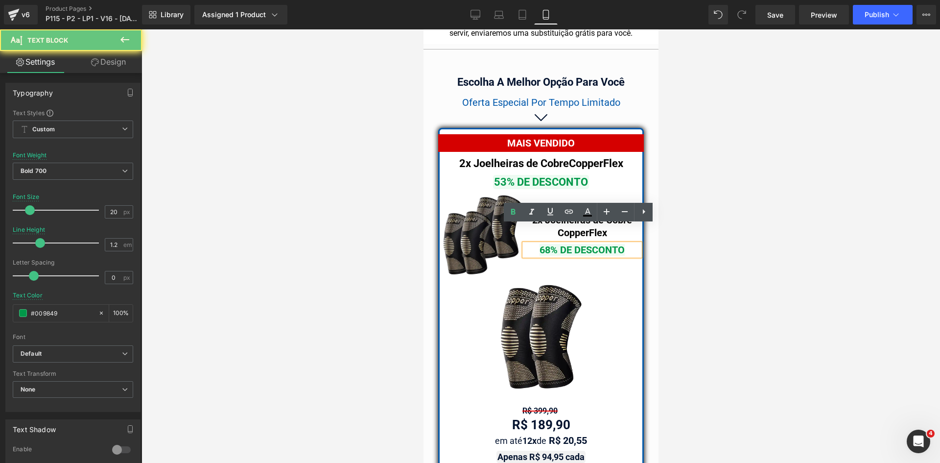
click at [544, 244] on span "68% DE DESCONTO" at bounding box center [581, 250] width 85 height 12
click at [546, 244] on span "68% DE DESCONTO" at bounding box center [581, 250] width 85 height 12
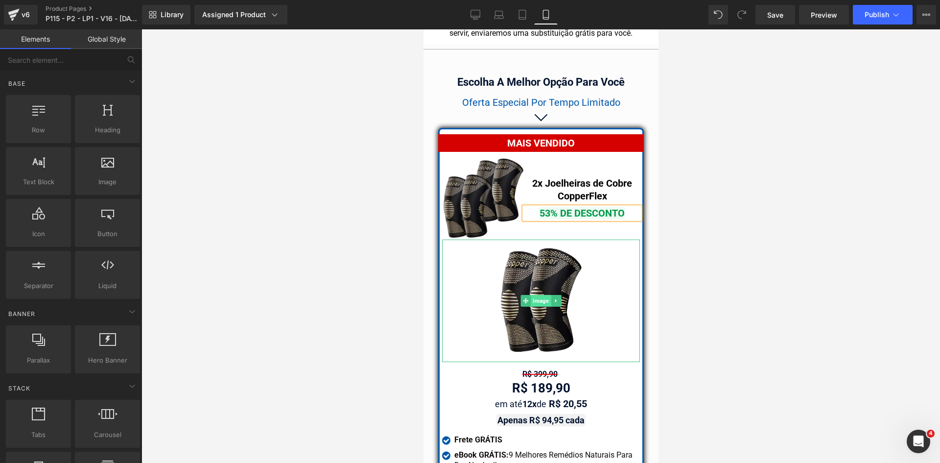
click at [531, 295] on span "Image" at bounding box center [540, 301] width 20 height 12
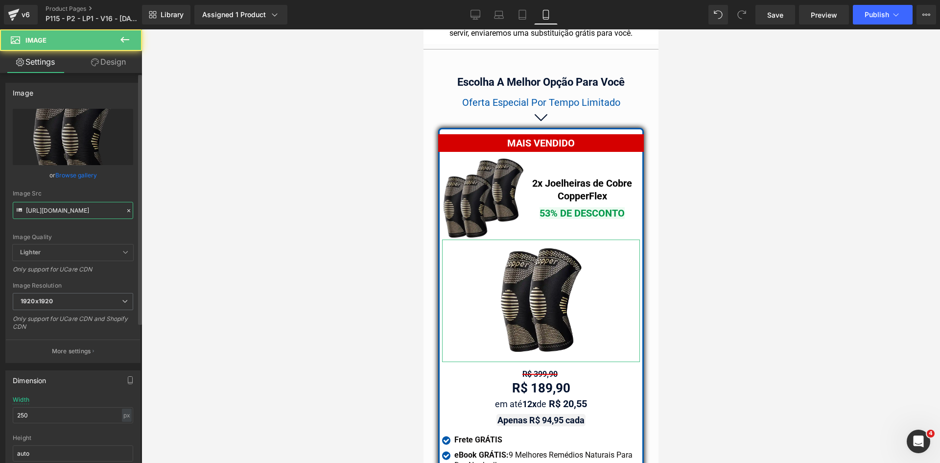
click at [96, 210] on input "https://cdn.shopify.com/s/files/1/0615/5249/2735/files/mundoweb-joelheira-ortop…" at bounding box center [73, 210] width 120 height 17
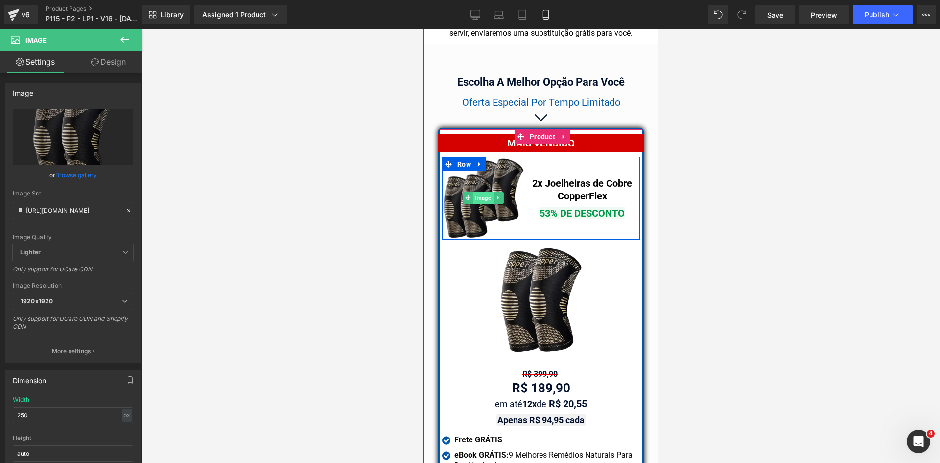
click at [474, 192] on span "Image" at bounding box center [483, 198] width 20 height 12
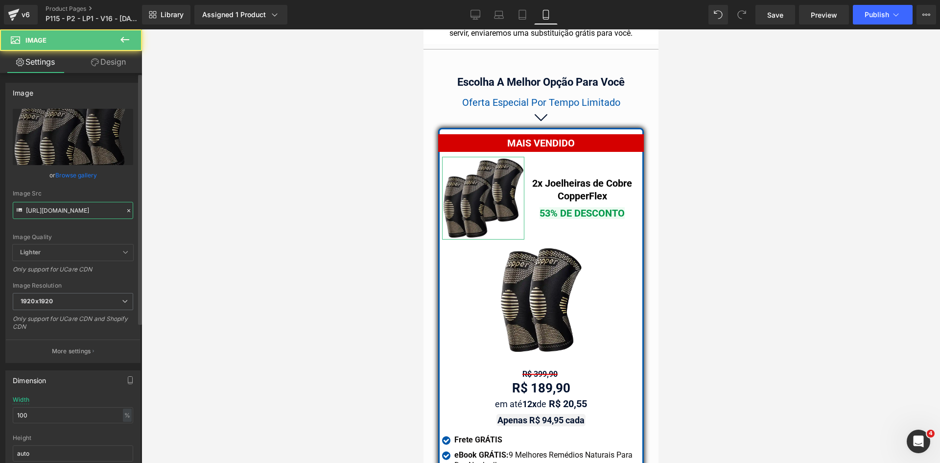
click at [90, 208] on input "https://cdn.shopify.com/s/files/1/0615/5249/2735/files/mundoweb-joelheira-ortop…" at bounding box center [73, 210] width 120 height 17
paste input "2"
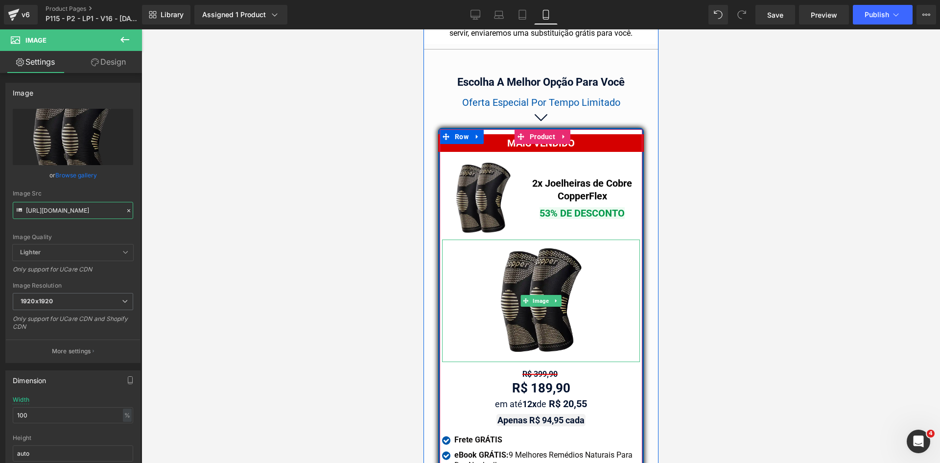
type input "https://cdn.shopify.com/s/files/1/0615/5249/2735/files/mundoweb-joelheira-ortop…"
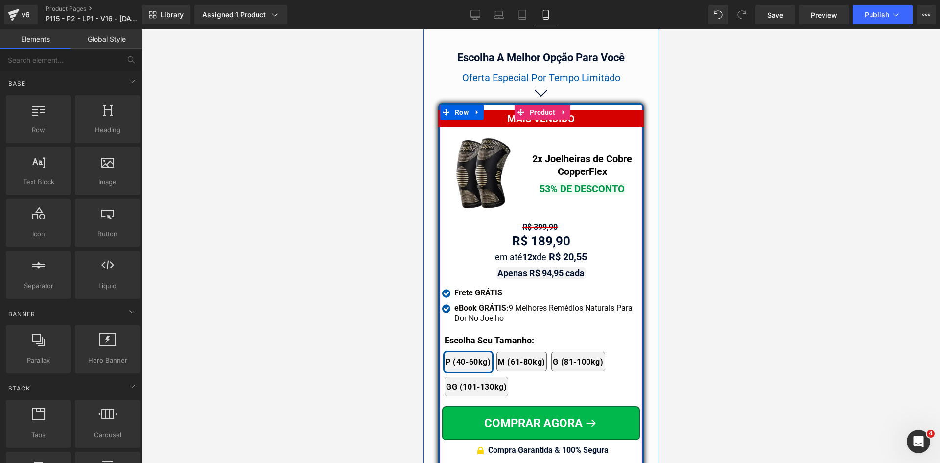
scroll to position [8813, 0]
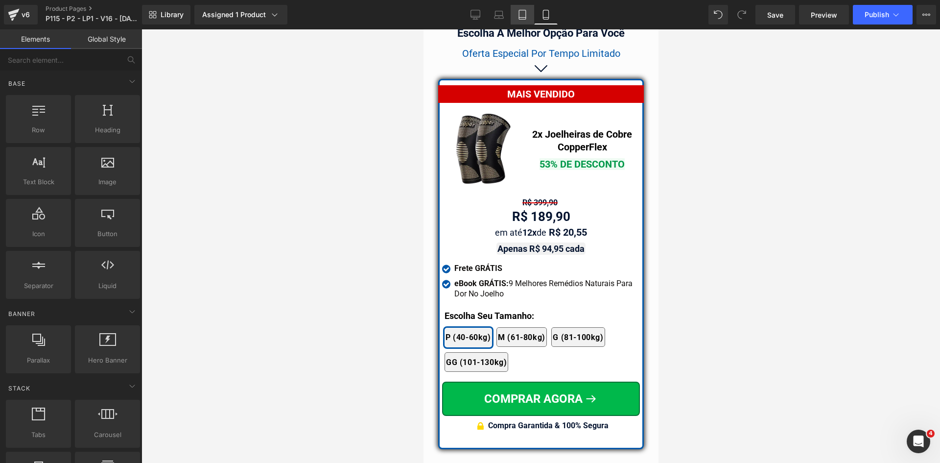
click at [517, 14] on link "Tablet" at bounding box center [523, 15] width 24 height 20
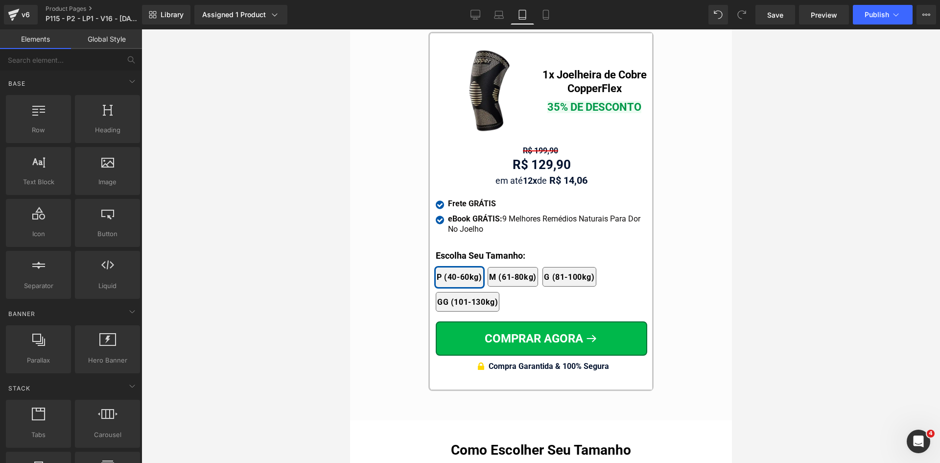
scroll to position [9373, 0]
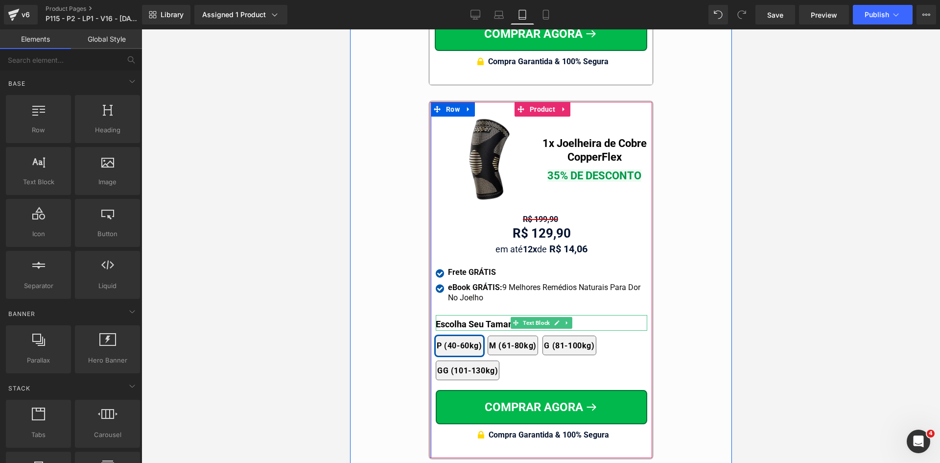
click at [473, 317] on p "Escolha Seu Tamanho:" at bounding box center [541, 323] width 212 height 13
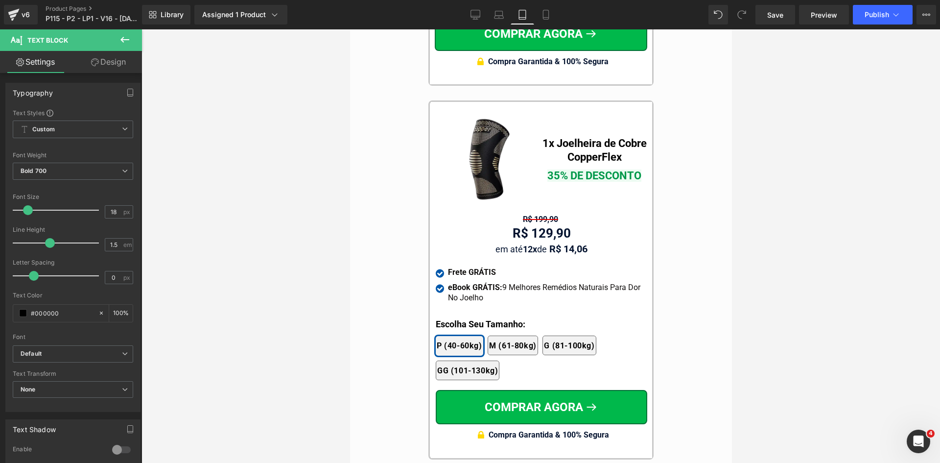
click at [105, 66] on link "Design" at bounding box center [108, 62] width 71 height 22
click at [0, 0] on div "Spacing" at bounding box center [0, 0] width 0 height 0
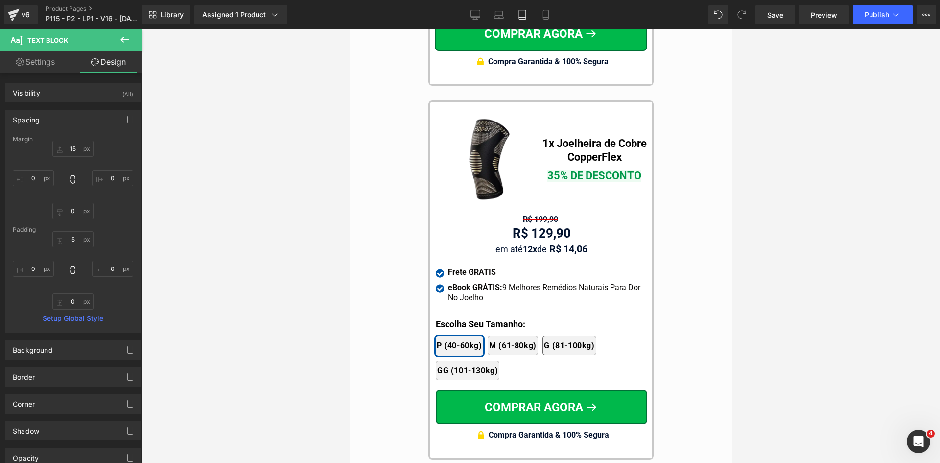
type input "15"
type input "0"
type input "5"
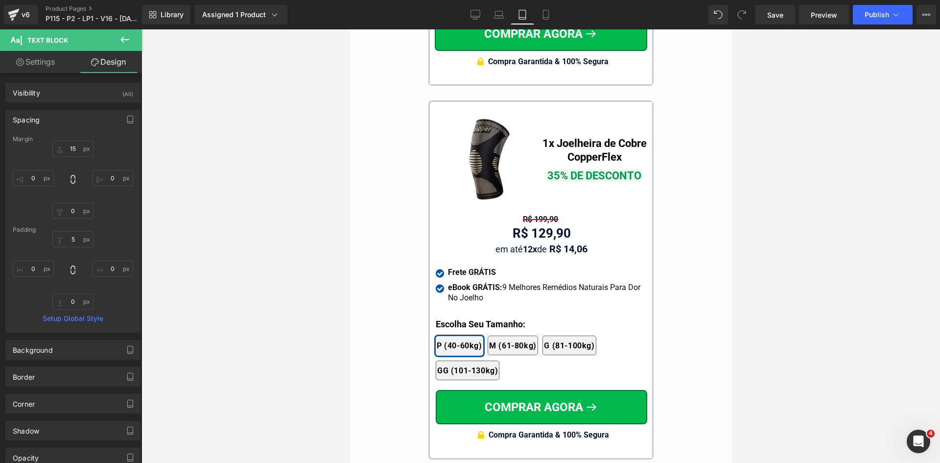
type input "0"
click at [74, 149] on input "15" at bounding box center [72, 149] width 41 height 16
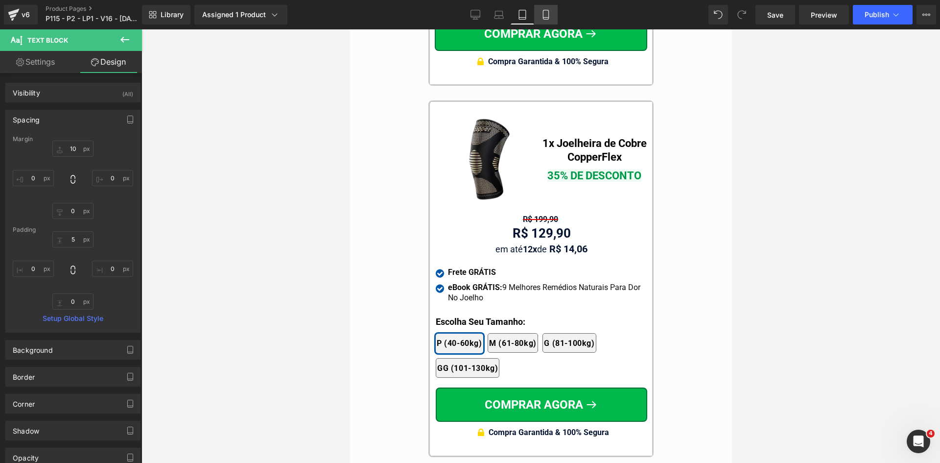
click at [537, 13] on link "Mobile" at bounding box center [546, 15] width 24 height 20
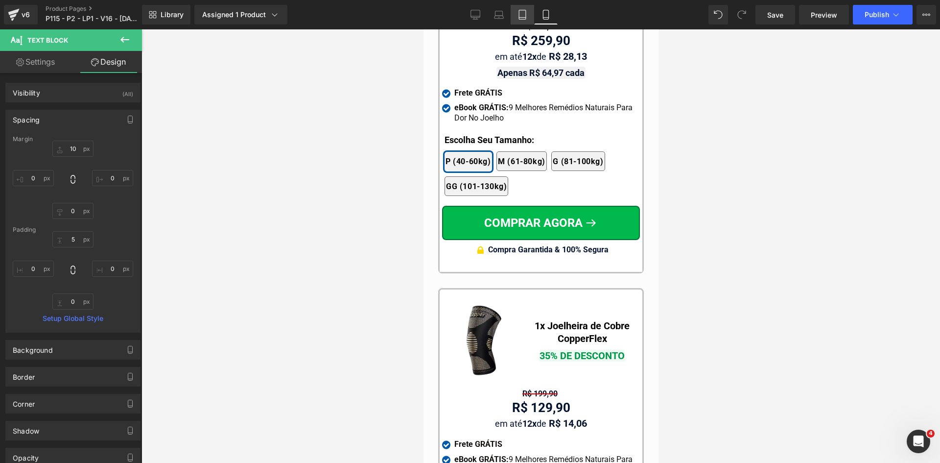
type input "10"
type input "0"
type input "5"
type input "0"
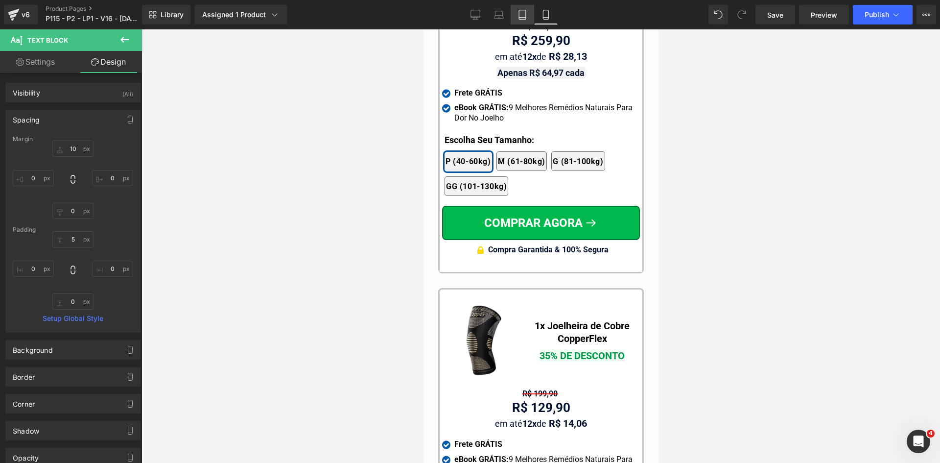
type input "0"
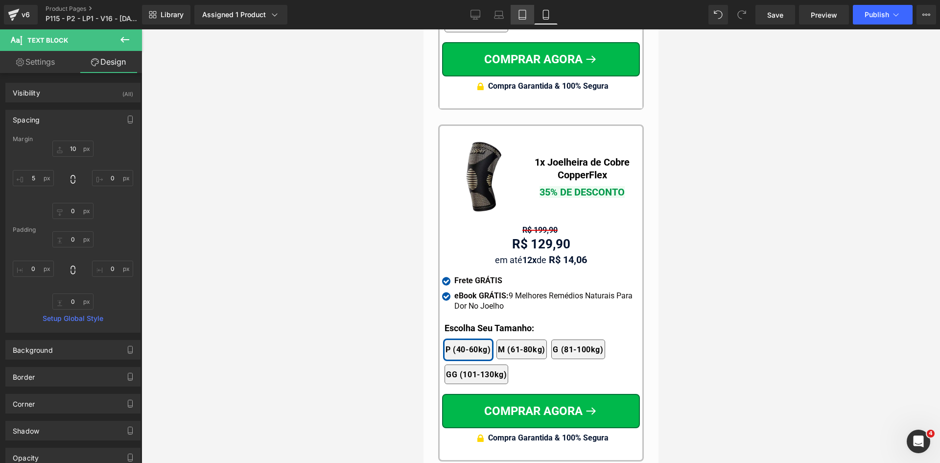
click at [526, 16] on icon at bounding box center [523, 15] width 10 height 10
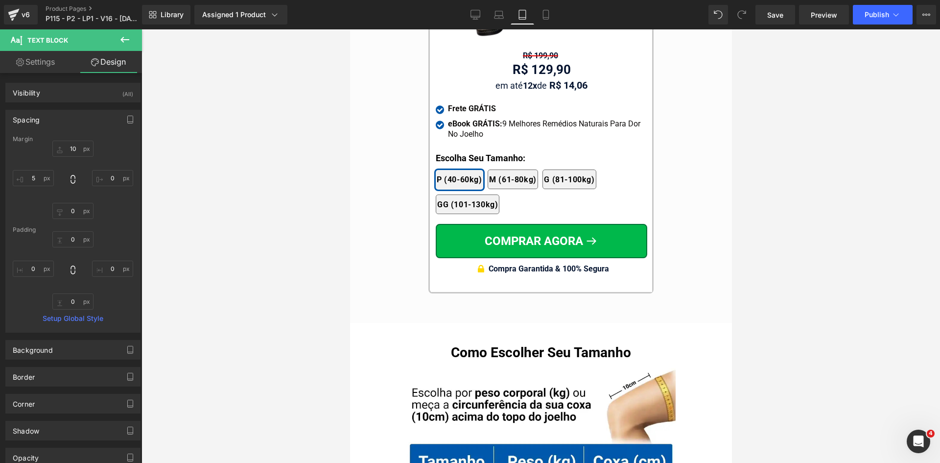
type input "10"
type input "0"
type input "5"
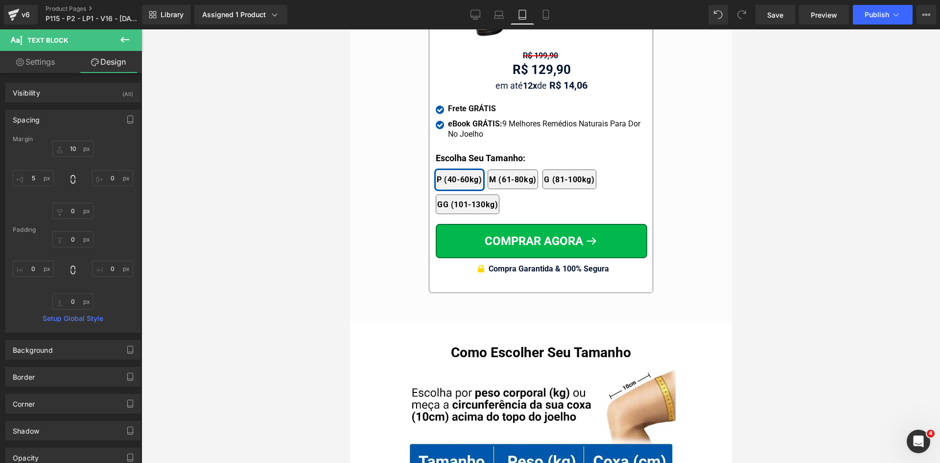
type input "0"
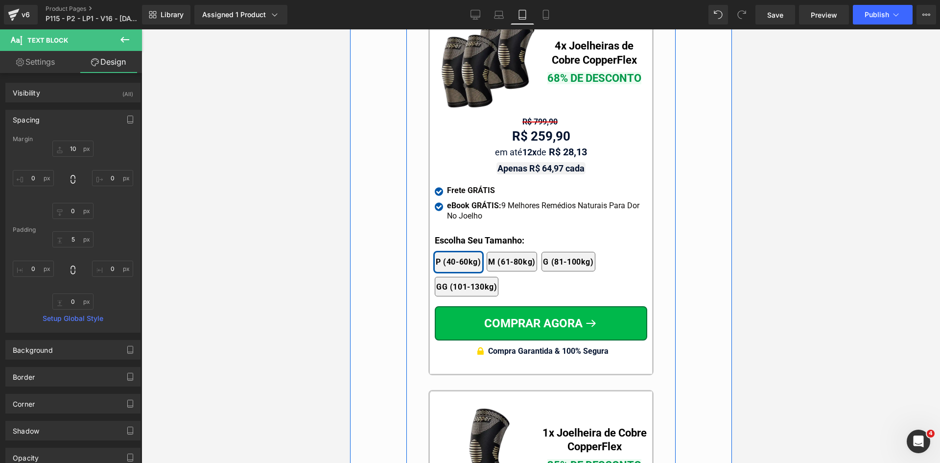
scroll to position [9033, 0]
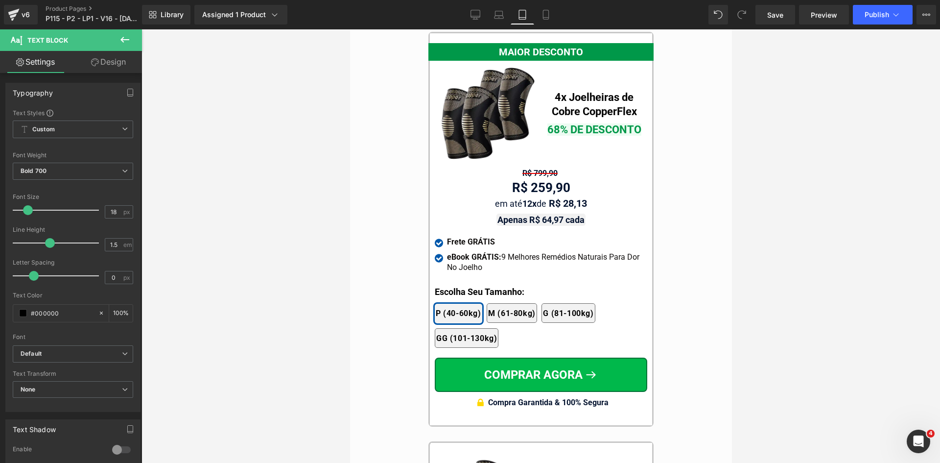
click at [113, 62] on link "Design" at bounding box center [108, 62] width 71 height 22
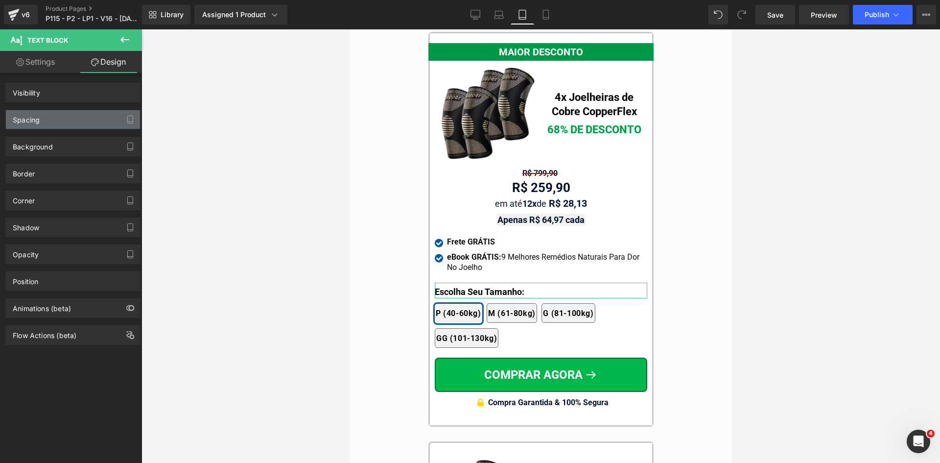
click at [48, 114] on div "Spacing" at bounding box center [73, 119] width 134 height 19
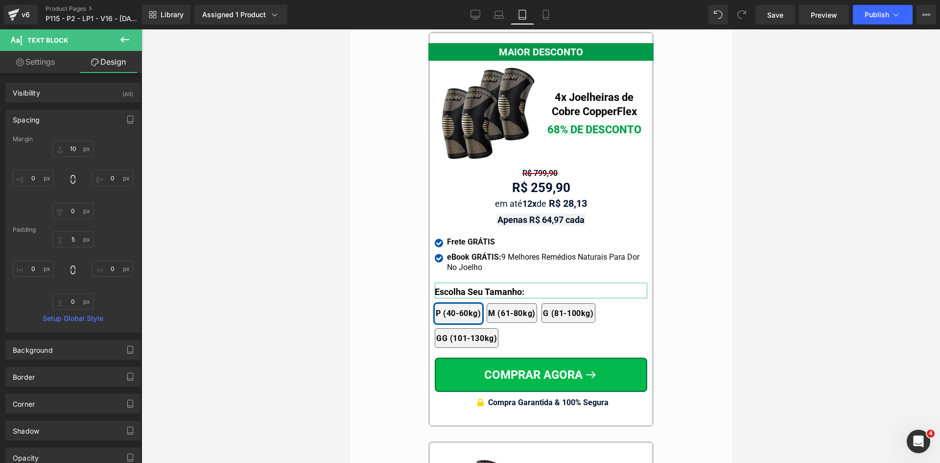
type input "10"
type input "0"
type input "5"
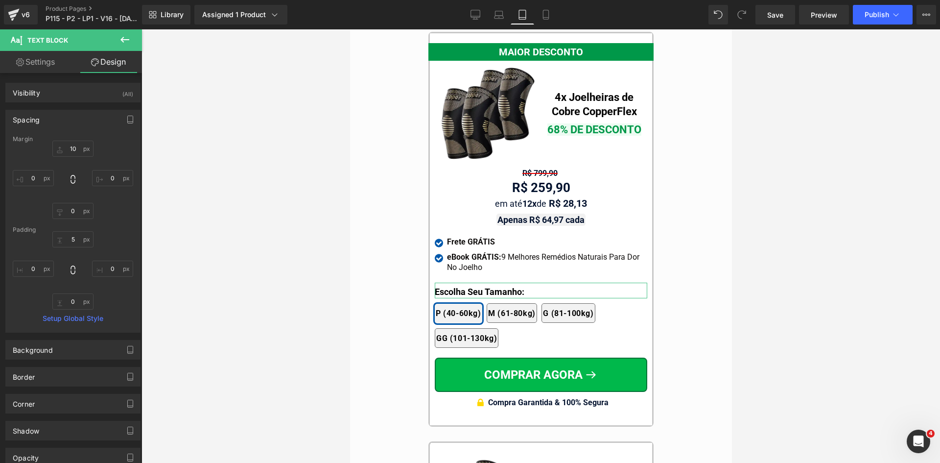
type input "0"
click at [78, 245] on input "5" at bounding box center [72, 239] width 41 height 16
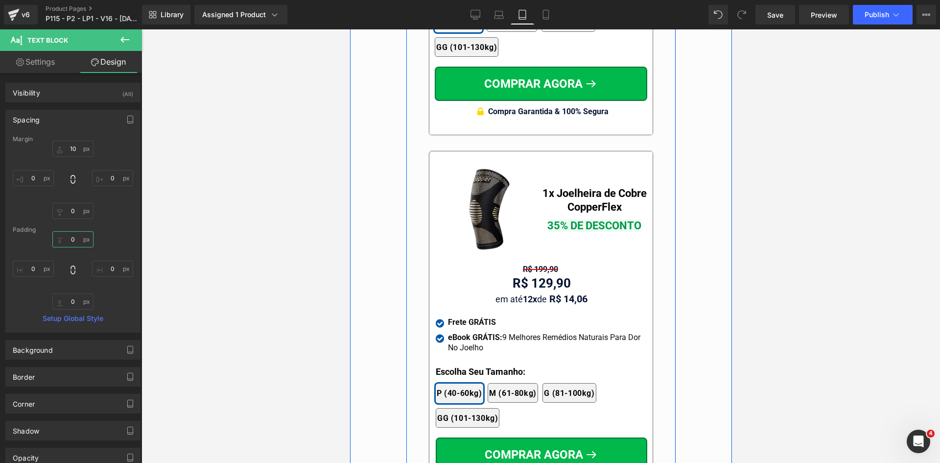
scroll to position [9375, 0]
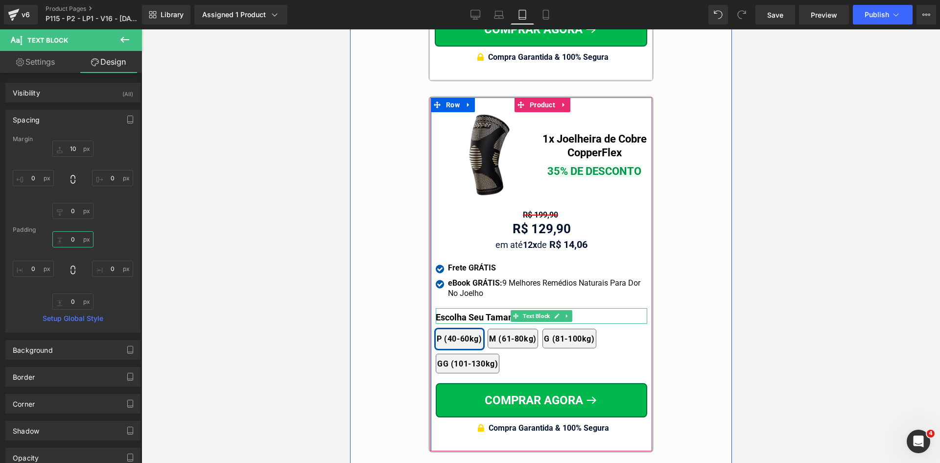
type input "0"
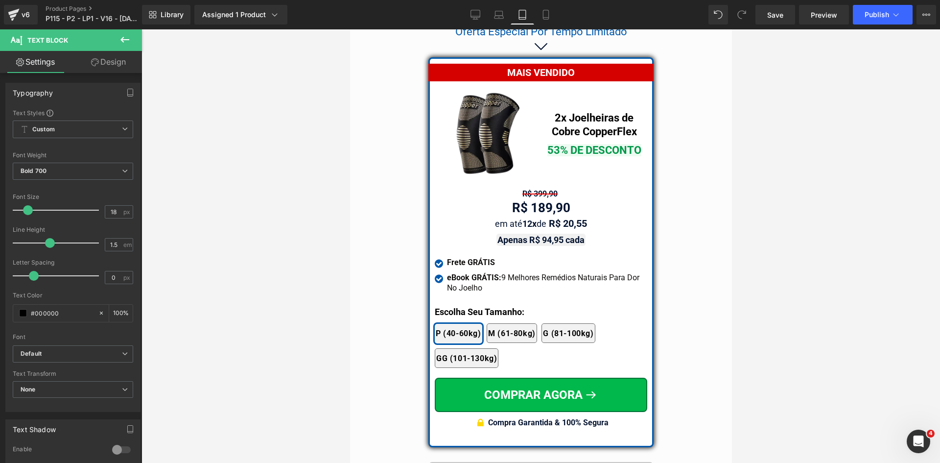
scroll to position [8494, 0]
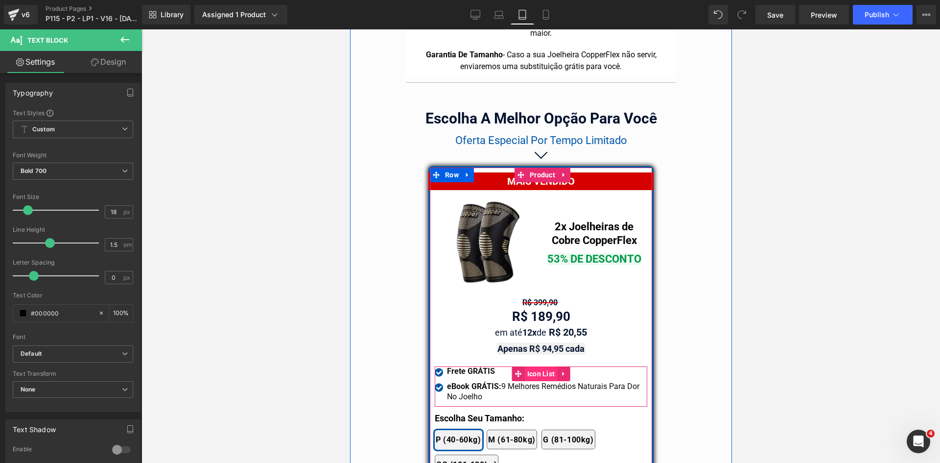
click at [534, 366] on span "Icon List" at bounding box center [541, 373] width 33 height 15
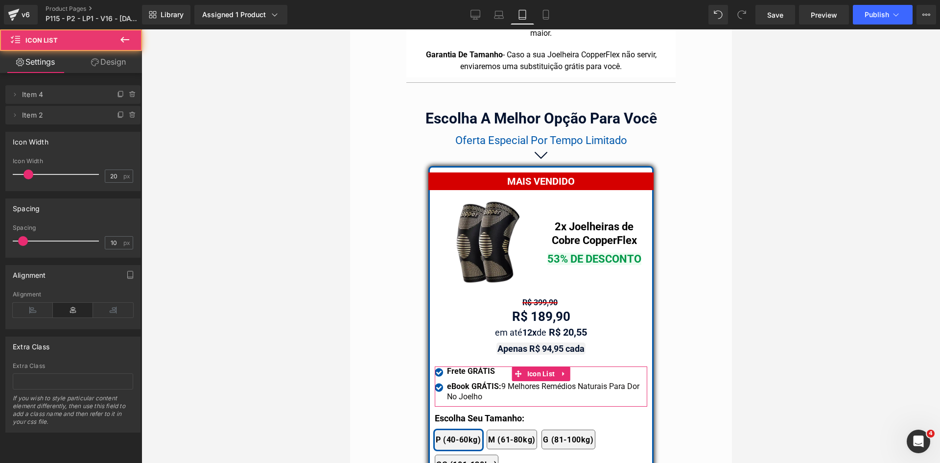
click at [108, 68] on link "Design" at bounding box center [108, 62] width 71 height 22
click at [0, 0] on div "Spacing" at bounding box center [0, 0] width 0 height 0
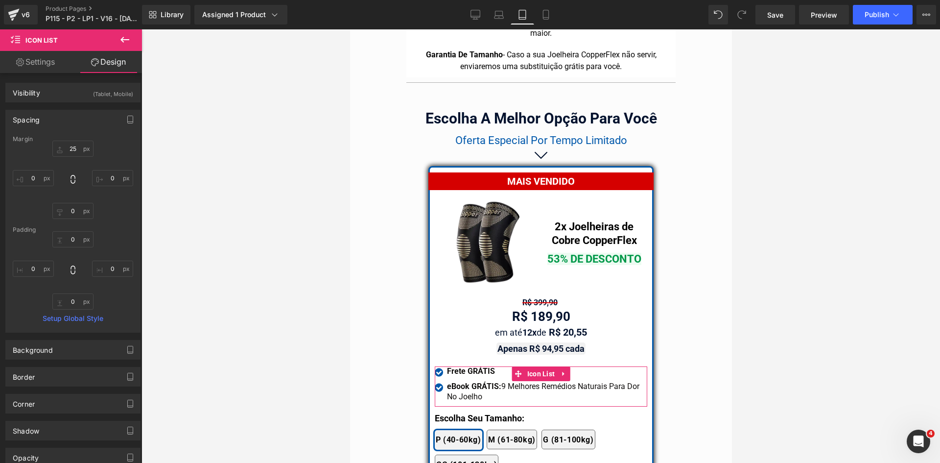
type input "25"
type input "0"
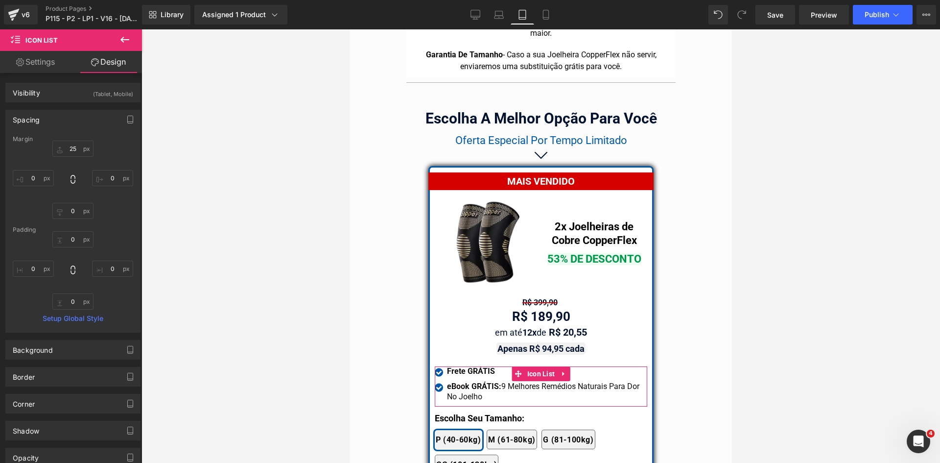
type input "0"
click at [75, 147] on input "25" at bounding box center [72, 149] width 41 height 16
type input "20"
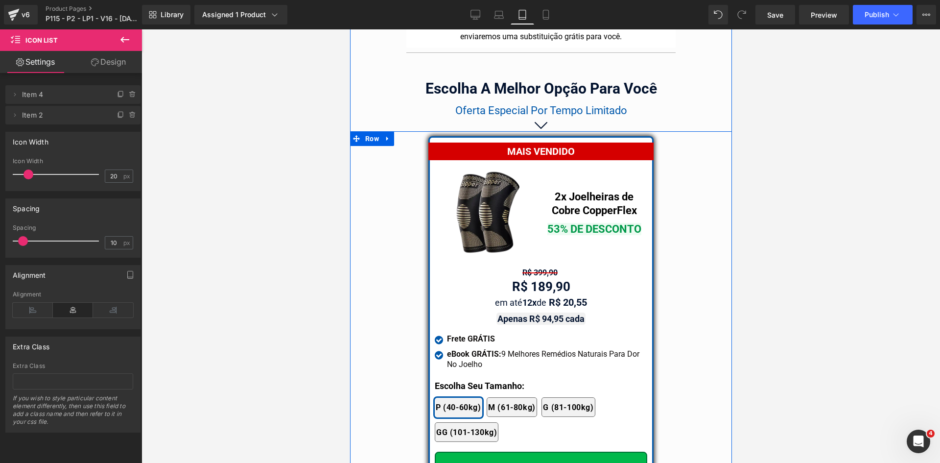
scroll to position [8445, 0]
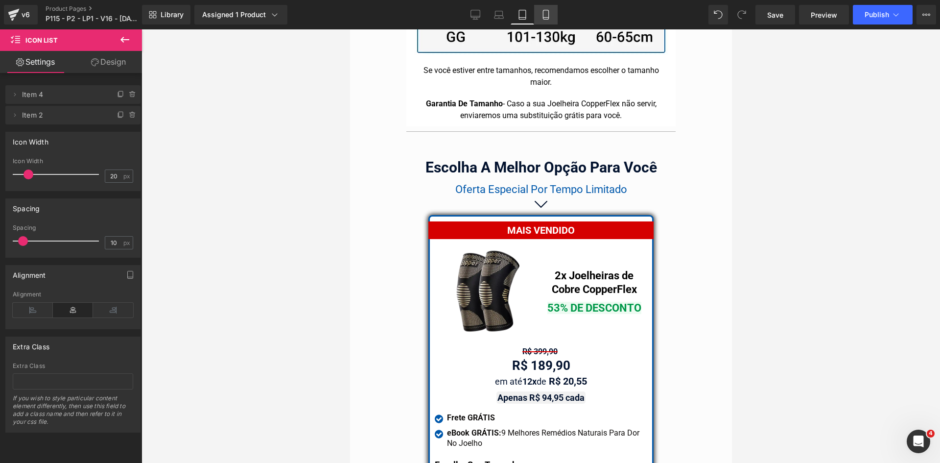
drag, startPoint x: 546, startPoint y: 21, endPoint x: 126, endPoint y: 6, distance: 420.0
click at [546, 21] on link "Mobile" at bounding box center [546, 15] width 24 height 20
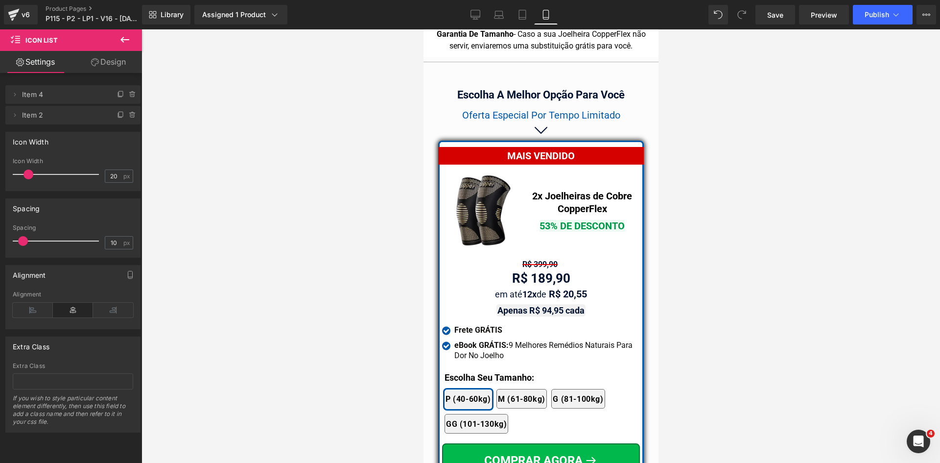
scroll to position [8947, 0]
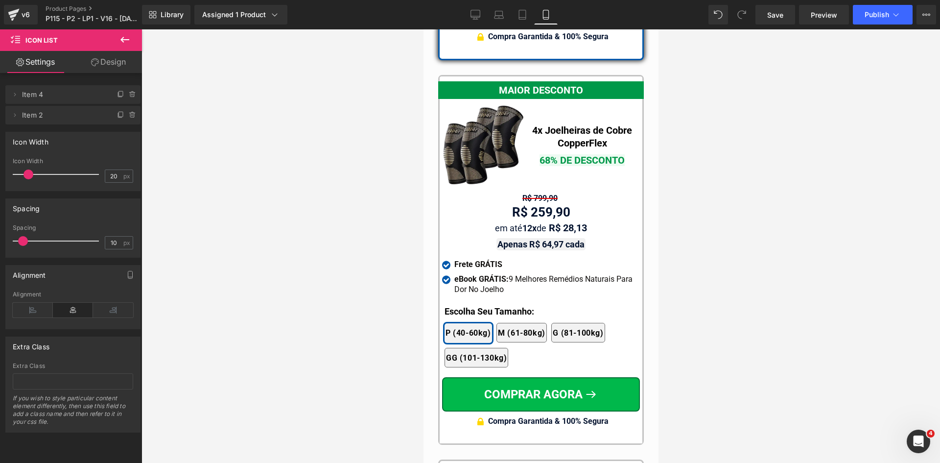
drag, startPoint x: 656, startPoint y: 347, endPoint x: 1085, endPoint y: 317, distance: 429.7
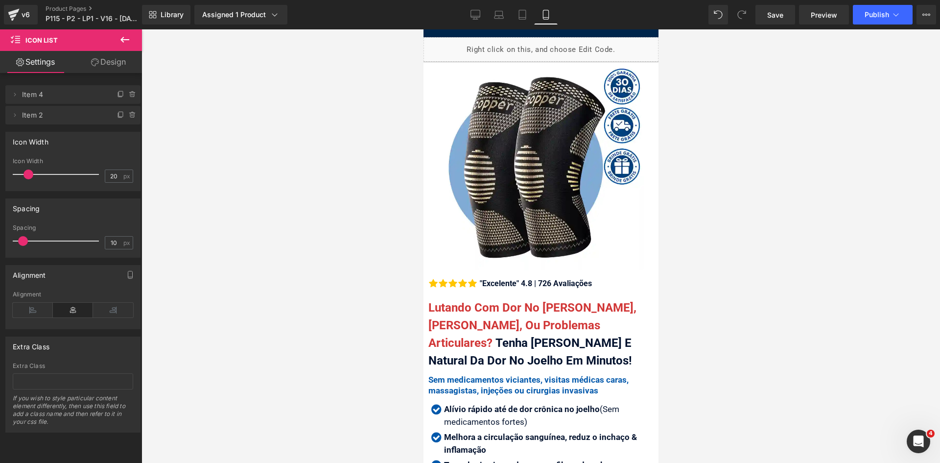
scroll to position [0, 0]
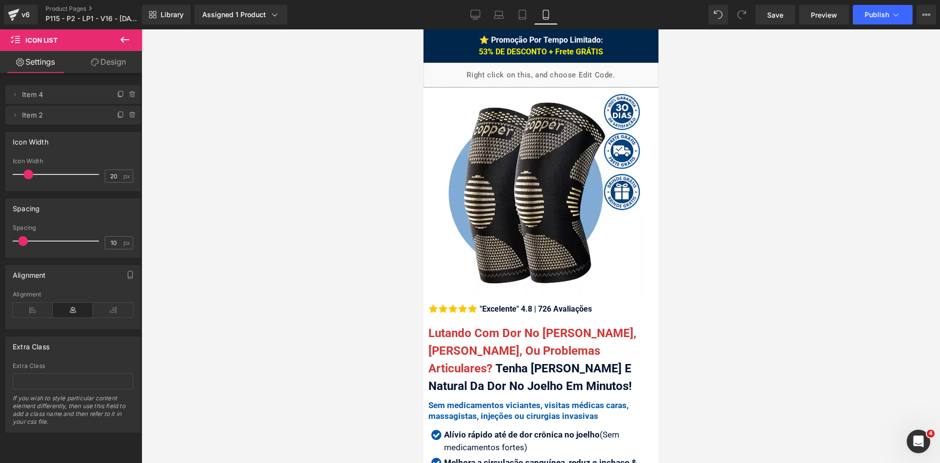
drag, startPoint x: 653, startPoint y: 313, endPoint x: 1097, endPoint y: 70, distance: 505.5
click at [876, 22] on button "Publish" at bounding box center [883, 15] width 60 height 20
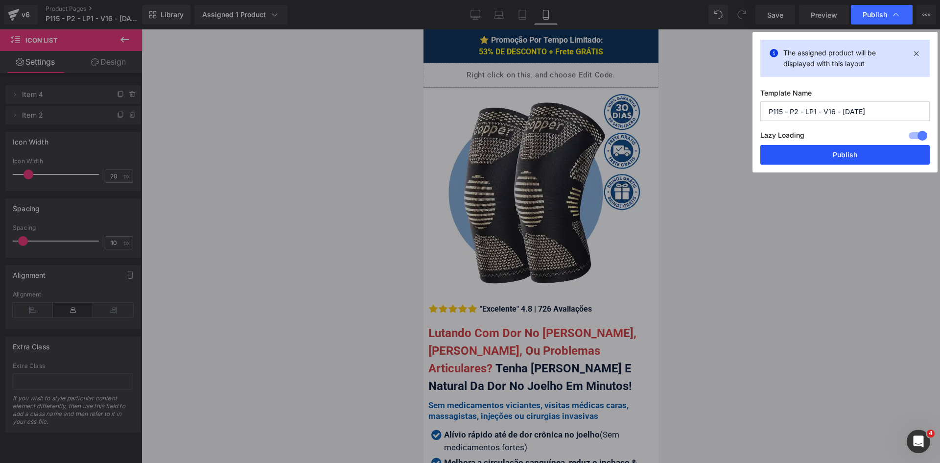
drag, startPoint x: 865, startPoint y: 159, endPoint x: 783, endPoint y: 134, distance: 86.5
click at [865, 159] on button "Publish" at bounding box center [845, 155] width 169 height 20
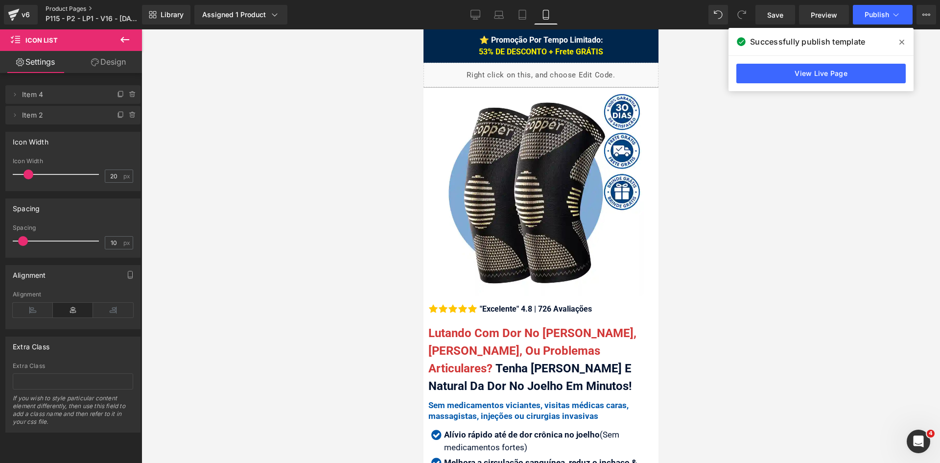
click at [65, 9] on link "Product Pages" at bounding box center [101, 9] width 111 height 8
